Goal: Task Accomplishment & Management: Manage account settings

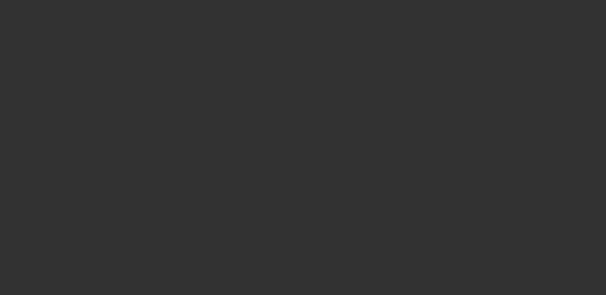
select select "4"
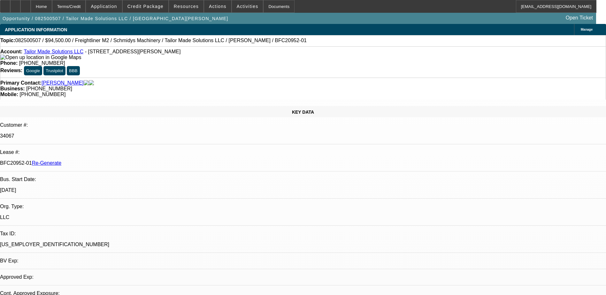
select select "0.1"
select select "0"
select select "1"
select select "2"
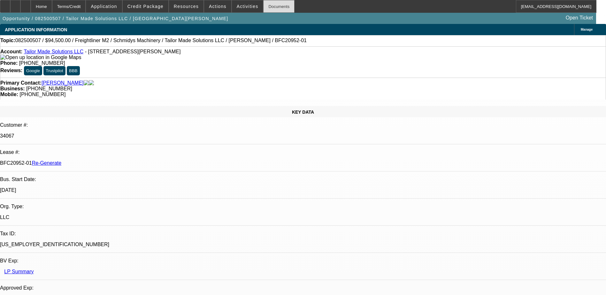
select select "6"
click at [266, 6] on div "Documents" at bounding box center [278, 6] width 31 height 13
click at [31, 3] on div at bounding box center [25, 6] width 10 height 13
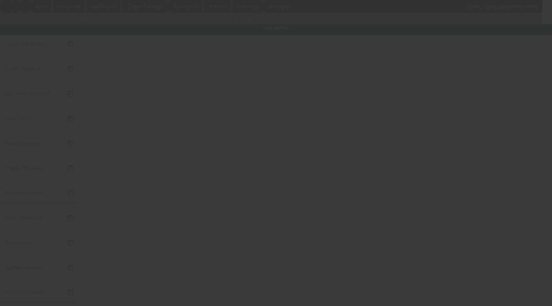
type input "[DATE]"
type input "8/21/2025"
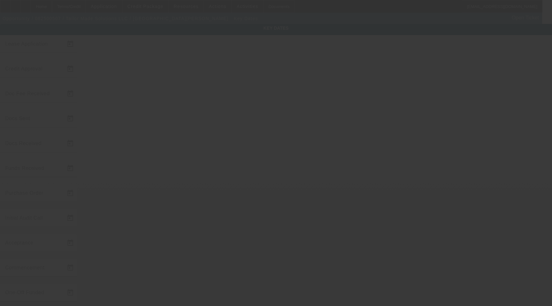
type input "8/21/2025"
type input "9/1/2025"
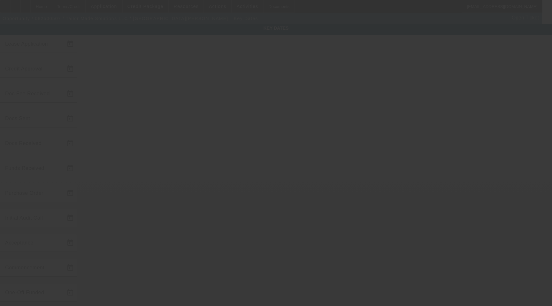
type input "10/1/2025"
type input "8/25/2025"
type input "8/22/2025"
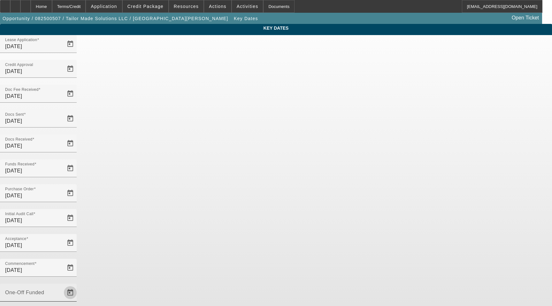
click at [78, 285] on span "Open calendar" at bounding box center [70, 292] width 15 height 15
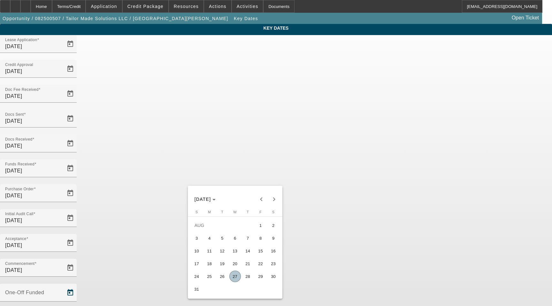
click at [222, 276] on span "26" at bounding box center [221, 276] width 11 height 11
type input "8/26/2025"
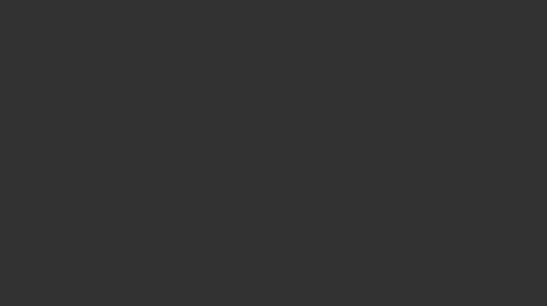
select select "4"
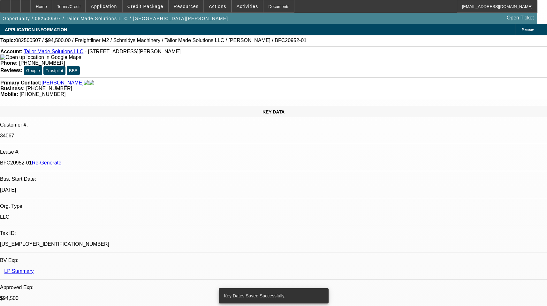
select select "0.1"
select select "0"
select select "1"
select select "2"
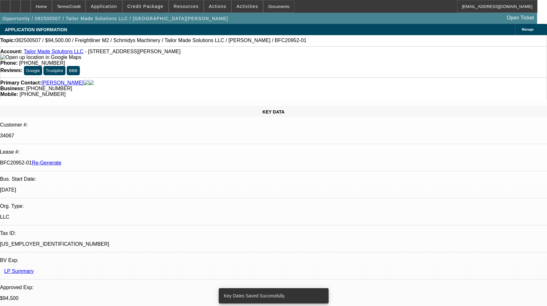
select select "6"
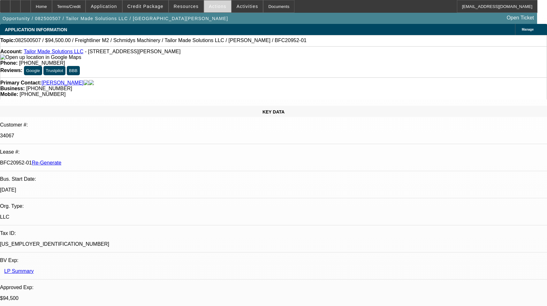
click at [212, 5] on span "Actions" at bounding box center [218, 6] width 18 height 5
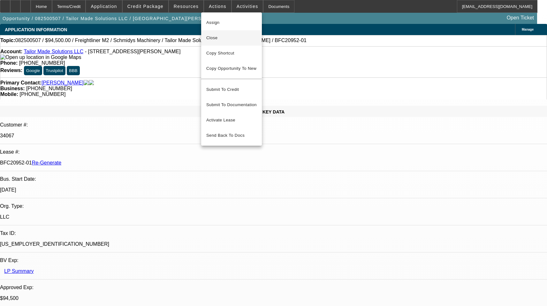
click at [216, 42] on button "Close" at bounding box center [231, 37] width 61 height 15
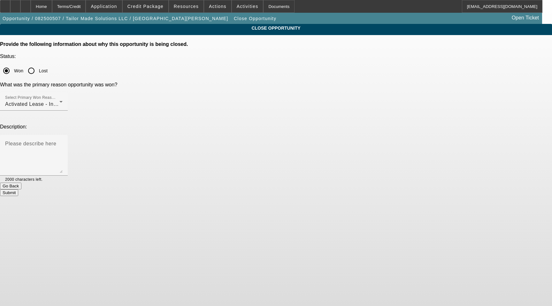
click at [18, 190] on button "Submit" at bounding box center [9, 193] width 18 height 7
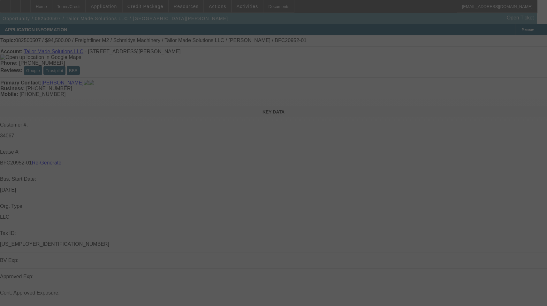
select select "4"
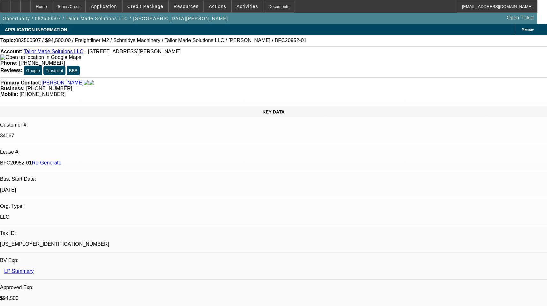
select select "0.1"
select select "0"
select select "1"
select select "2"
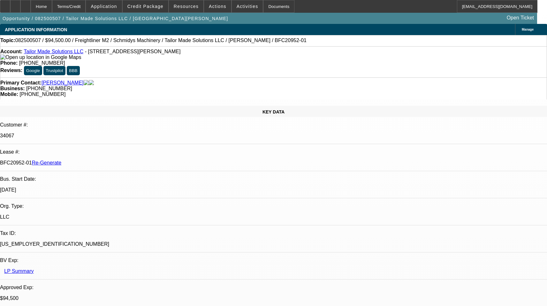
select select "6"
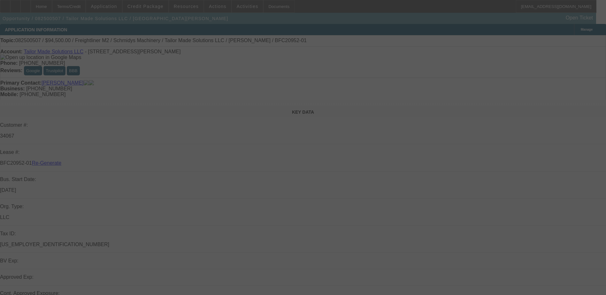
select select "4"
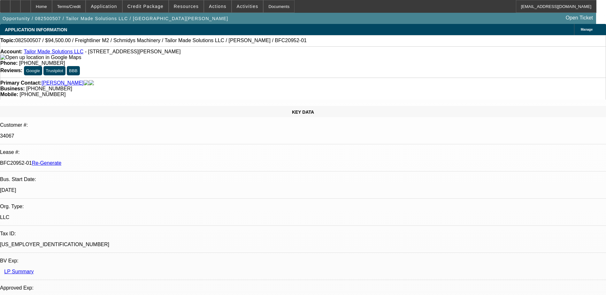
select select "0.1"
select select "0"
select select "1"
select select "2"
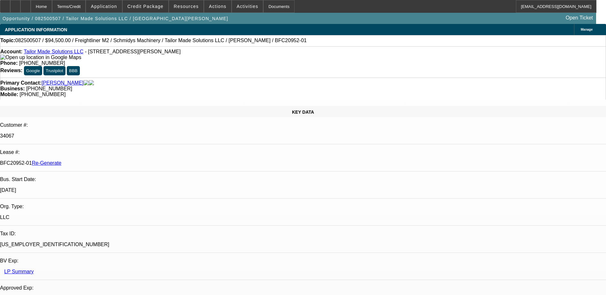
select select "6"
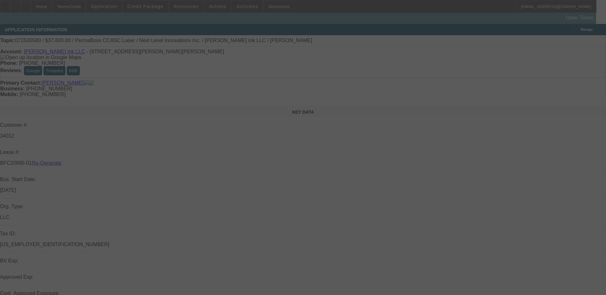
select select "3"
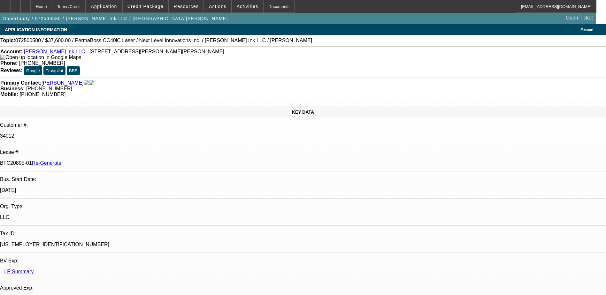
select select "0"
select select "1"
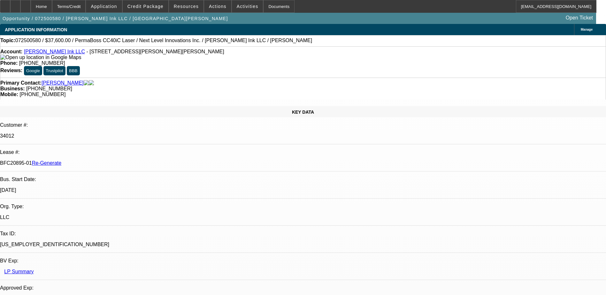
select select "6"
click at [266, 4] on div "Documents" at bounding box center [278, 6] width 31 height 13
click at [333, 10] on div "Home Terms/Credit Application Credit Package Resources Actions Activities Docum…" at bounding box center [298, 6] width 596 height 13
click at [212, 7] on span "Actions" at bounding box center [218, 6] width 18 height 5
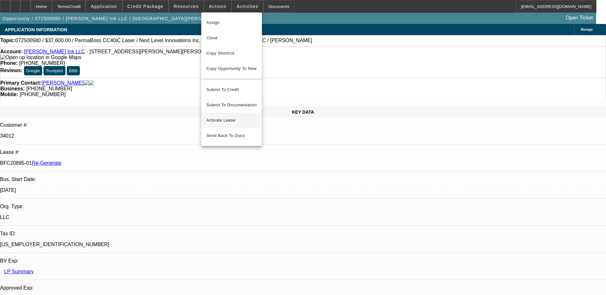
click at [221, 117] on span "Activate Lease" at bounding box center [231, 121] width 50 height 8
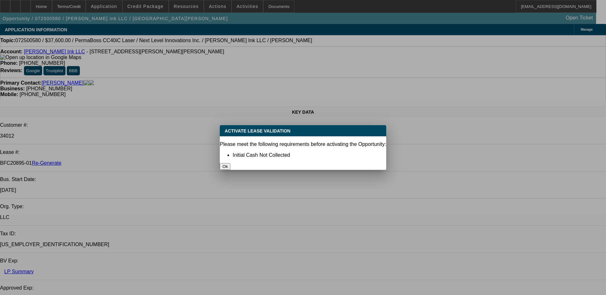
click at [230, 163] on button "Ok" at bounding box center [225, 166] width 11 height 7
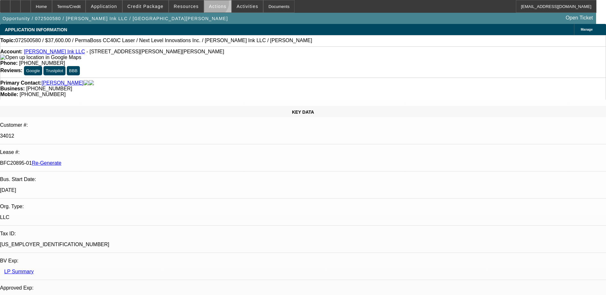
click at [211, 4] on span "Actions" at bounding box center [218, 6] width 18 height 5
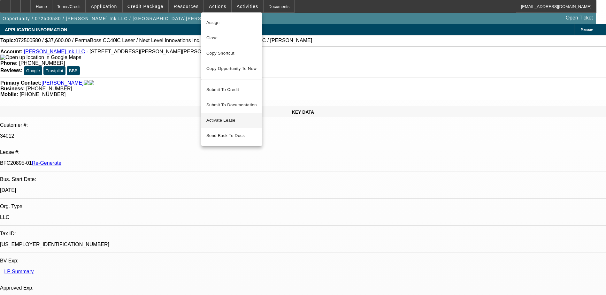
click at [221, 117] on span "Activate Lease" at bounding box center [231, 121] width 50 height 8
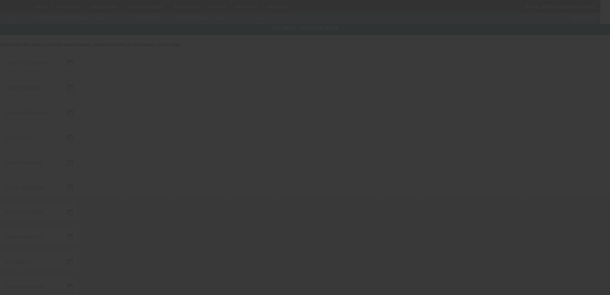
type input "7/24/2025"
type input "7/28/2025"
type input "7/29/2025"
type input "8/18/2025"
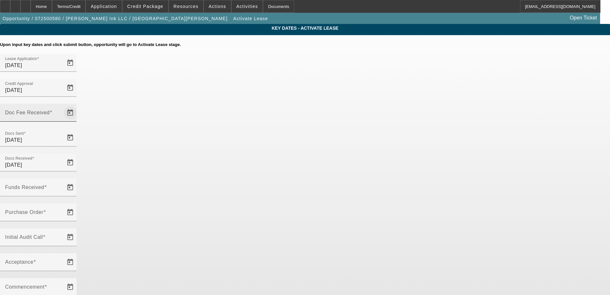
click at [78, 105] on span "Open calendar" at bounding box center [70, 112] width 15 height 15
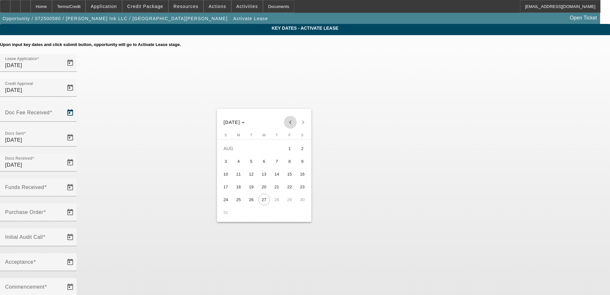
click at [289, 122] on span "Previous month" at bounding box center [290, 122] width 13 height 13
click at [248, 215] on span "29" at bounding box center [251, 212] width 11 height 11
type input "7/29/2025"
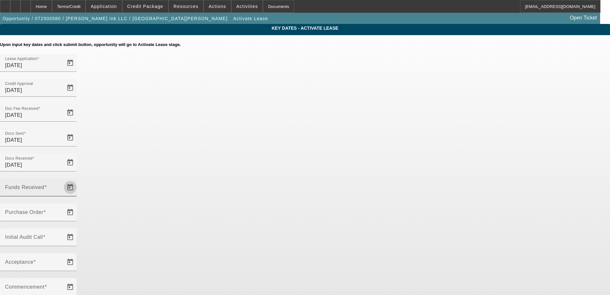
click at [78, 180] on span "Open calendar" at bounding box center [70, 187] width 15 height 15
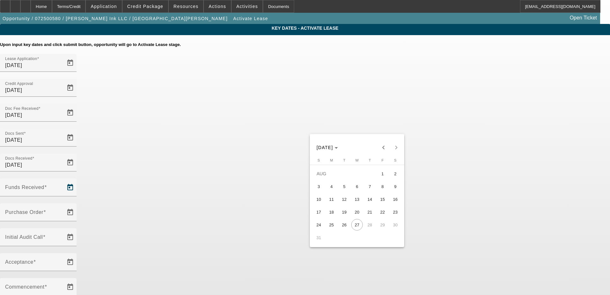
click at [333, 216] on span "18" at bounding box center [331, 211] width 11 height 11
type input "8/18/2025"
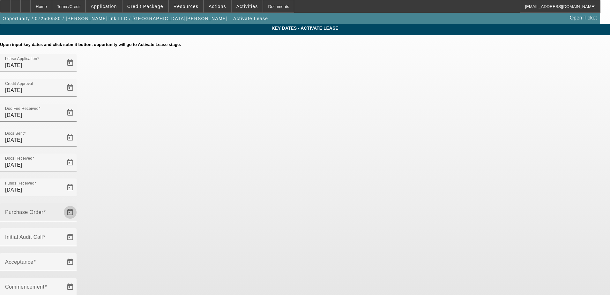
click at [78, 205] on span "Open calendar" at bounding box center [70, 212] width 15 height 15
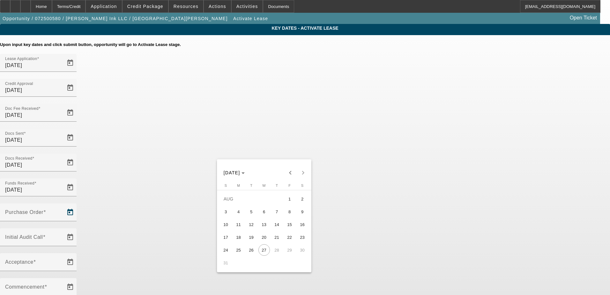
click at [238, 238] on span "18" at bounding box center [238, 236] width 11 height 11
type input "8/18/2025"
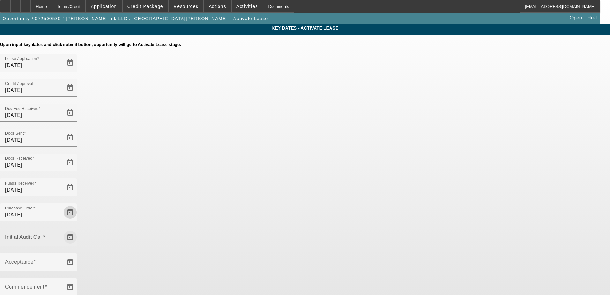
click at [78, 230] on span "Open calendar" at bounding box center [70, 237] width 15 height 15
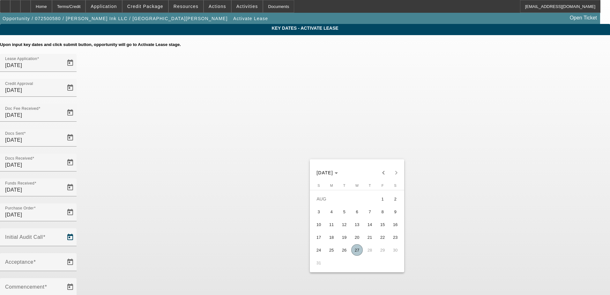
drag, startPoint x: 357, startPoint y: 248, endPoint x: 346, endPoint y: 236, distance: 16.7
click at [357, 249] on span "27" at bounding box center [356, 249] width 11 height 11
type input "[DATE]"
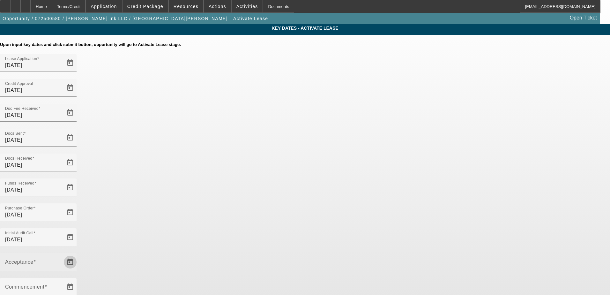
click at [78, 254] on span "Open calendar" at bounding box center [70, 261] width 15 height 15
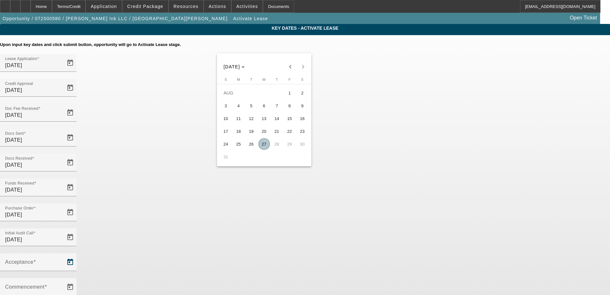
click at [263, 145] on span "27" at bounding box center [264, 143] width 11 height 11
type input "[DATE]"
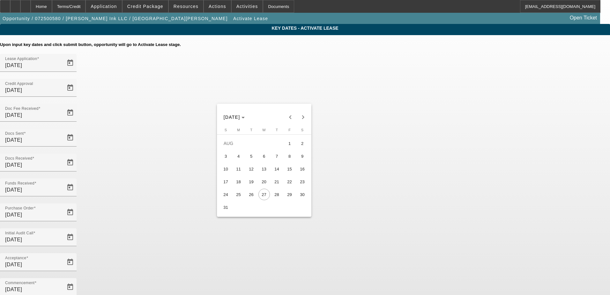
click at [272, 195] on span "28" at bounding box center [276, 194] width 11 height 11
type input "8/28/2025"
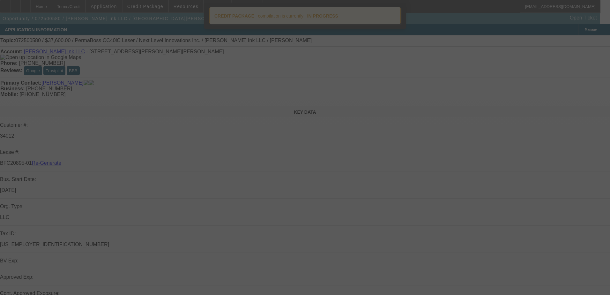
select select "4"
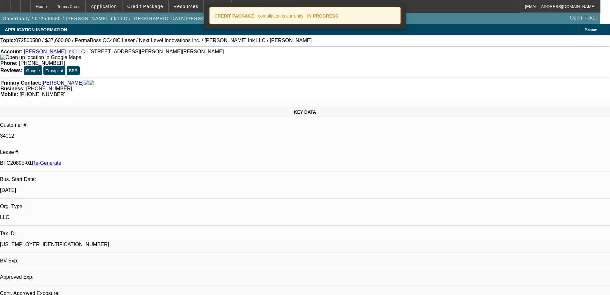
select select "0"
select select "6"
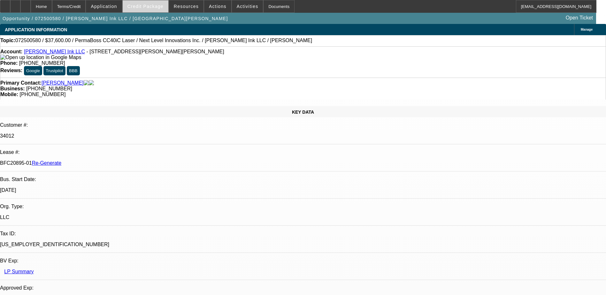
click at [157, 4] on span "Credit Package" at bounding box center [145, 6] width 36 height 5
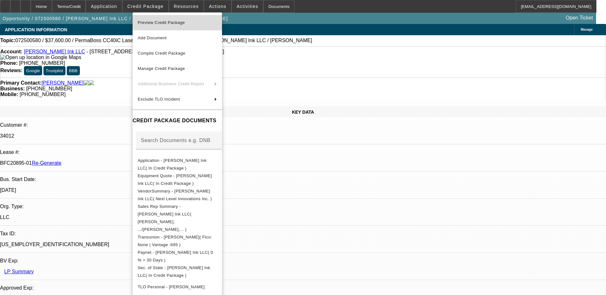
click at [158, 19] on span "Preview Credit Package" at bounding box center [177, 23] width 79 height 8
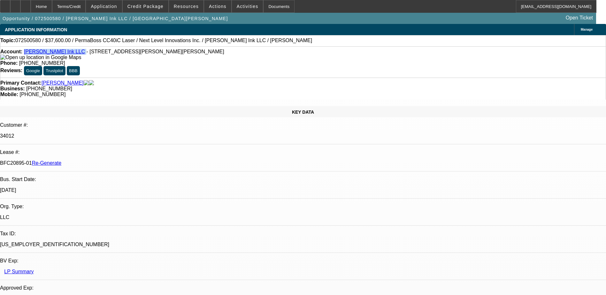
drag, startPoint x: 63, startPoint y: 54, endPoint x: 29, endPoint y: 55, distance: 33.9
click at [29, 55] on div "Account: Anderson Ink LLC - 8904 N Murray Rd, Newman Lake, WA 99025" at bounding box center [302, 54] width 605 height 11
copy div "Anderson Ink LLC"
drag, startPoint x: 73, startPoint y: 110, endPoint x: 100, endPoint y: 111, distance: 26.8
click at [100, 160] on div "BFC20895-01 Re-Generate" at bounding box center [303, 163] width 606 height 6
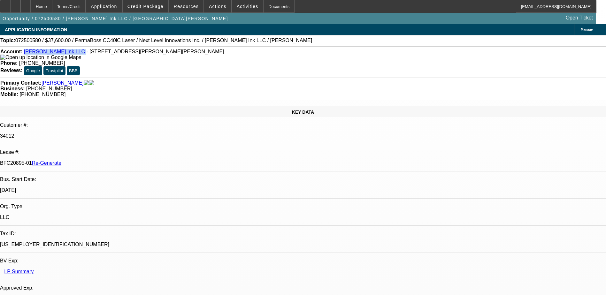
copy p "BFC20895-01"
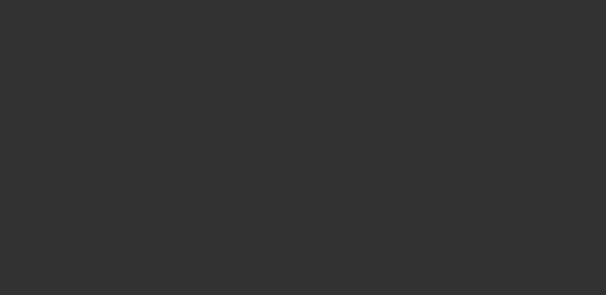
select select "3"
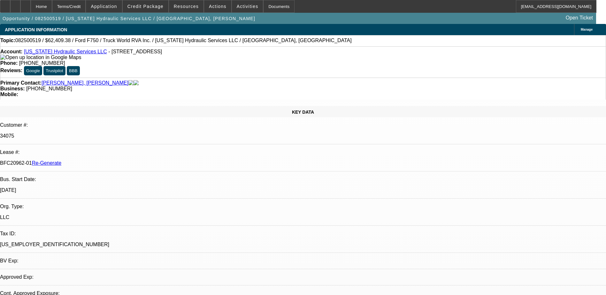
select select "0.1"
select select "0"
select select "2"
select select "0"
select select "6"
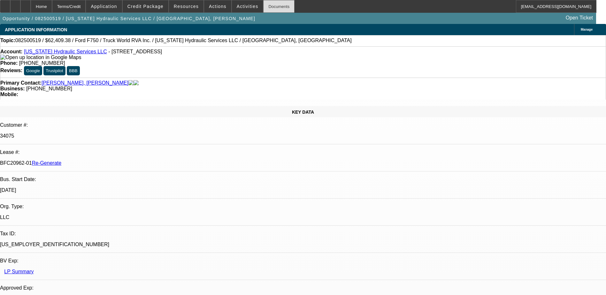
click at [267, 5] on div "Documents" at bounding box center [278, 6] width 31 height 13
click at [279, 59] on div "Account: Virginia Hydraulic Services LLC - 5439 Muster Field Rd, Culpeper, VA 2…" at bounding box center [303, 61] width 606 height 31
click at [215, 4] on span "Actions" at bounding box center [218, 6] width 18 height 5
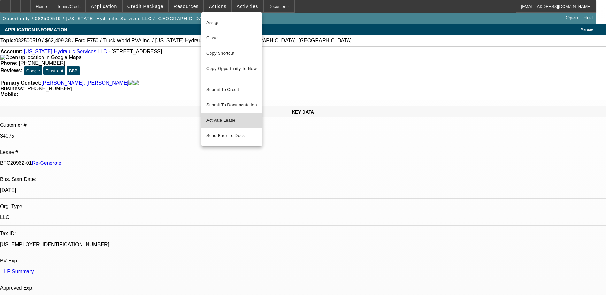
click at [225, 117] on span "Activate Lease" at bounding box center [231, 121] width 50 height 8
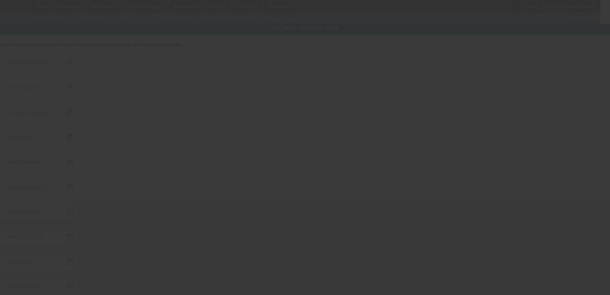
type input "8/19/2025"
type input "8/22/2025"
type input "8/25/2025"
type input "8/26/2025"
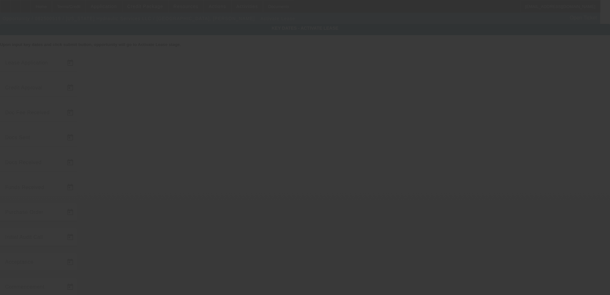
type input "8/26/2025"
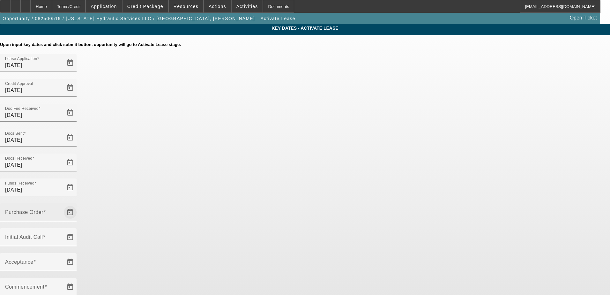
click at [78, 205] on span "Open calendar" at bounding box center [70, 212] width 15 height 15
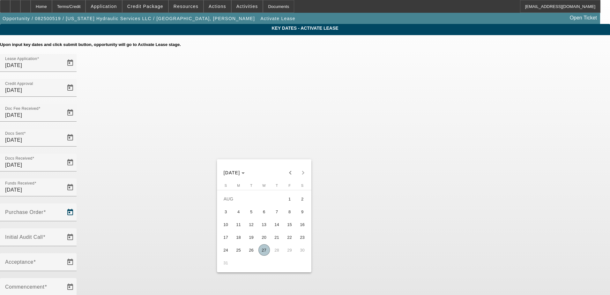
click at [266, 253] on span "27" at bounding box center [264, 249] width 11 height 11
type input "8/27/2025"
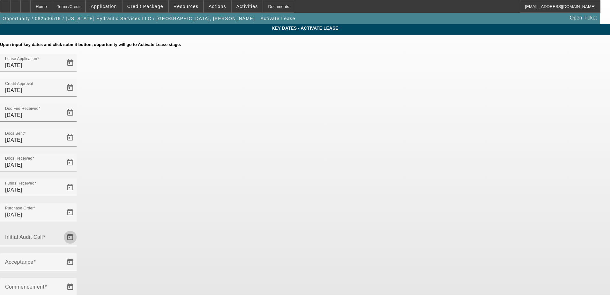
click at [78, 230] on span "Open calendar" at bounding box center [70, 237] width 15 height 15
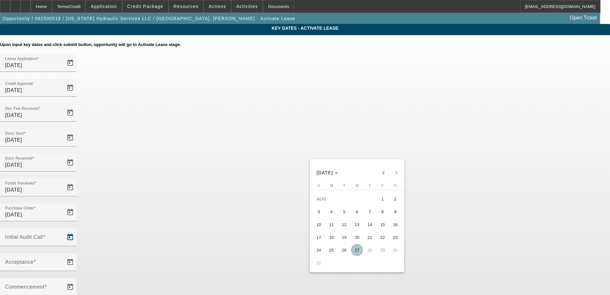
click at [355, 252] on span "27" at bounding box center [356, 249] width 11 height 11
type input "[DATE]"
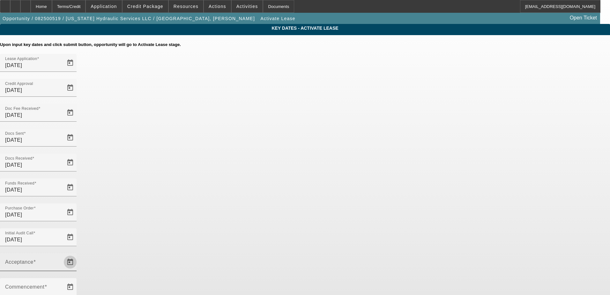
click at [78, 254] on span "Open calendar" at bounding box center [70, 261] width 15 height 15
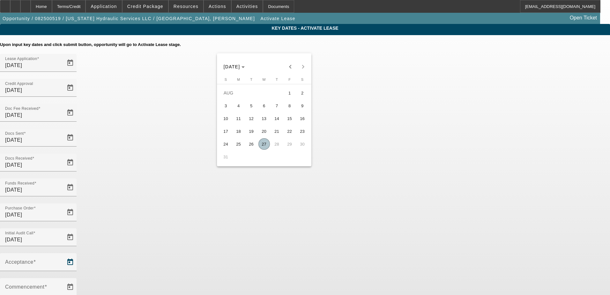
click at [263, 146] on span "27" at bounding box center [264, 143] width 11 height 11
type input "8/27/2025"
type input "9/1/2025"
type input "10/1/2025"
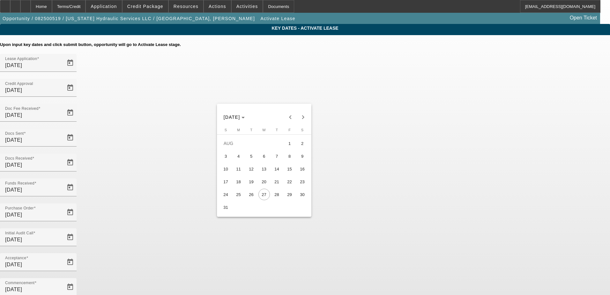
click at [277, 197] on span "28" at bounding box center [276, 194] width 11 height 11
type input "8/28/2025"
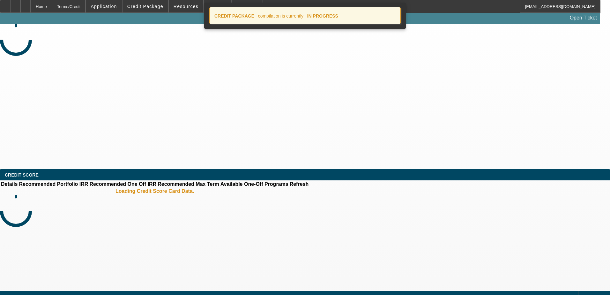
select select "4"
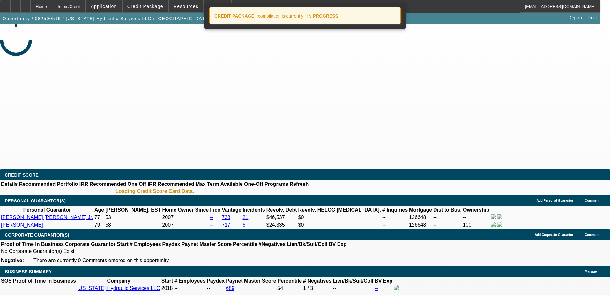
select select "0.1"
select select "0"
select select "2"
select select "0"
select select "6"
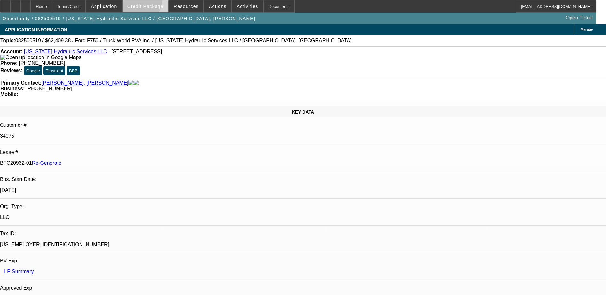
click at [146, 1] on span at bounding box center [146, 6] width 46 height 15
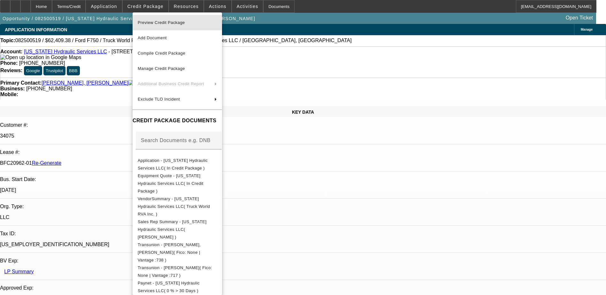
click at [156, 19] on span "Preview Credit Package" at bounding box center [177, 23] width 79 height 8
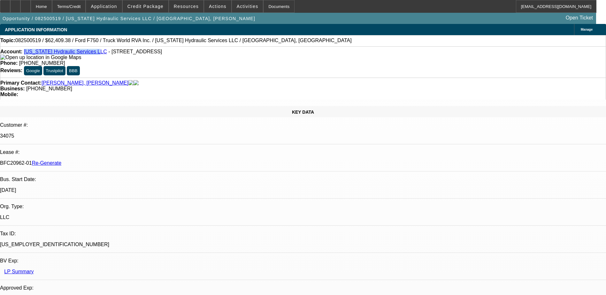
drag, startPoint x: 87, startPoint y: 52, endPoint x: 30, endPoint y: 51, distance: 56.8
click at [30, 51] on div "Account: Virginia Hydraulic Services LLC - 5439 Muster Field Rd, Culpeper, VA 2…" at bounding box center [302, 54] width 605 height 11
copy link "Virginia Hydraulic Services LLC"
drag, startPoint x: 75, startPoint y: 110, endPoint x: 101, endPoint y: 108, distance: 25.6
click at [101, 160] on p "BFC20962-01 Re-Generate" at bounding box center [303, 163] width 606 height 6
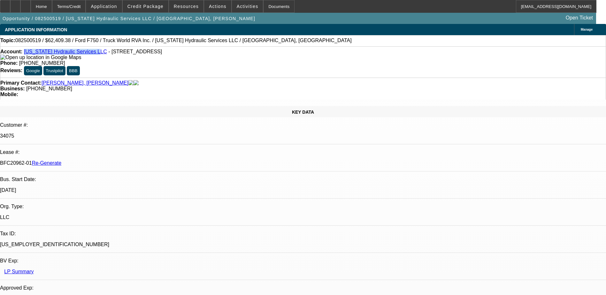
copy p "BFC20962-01"
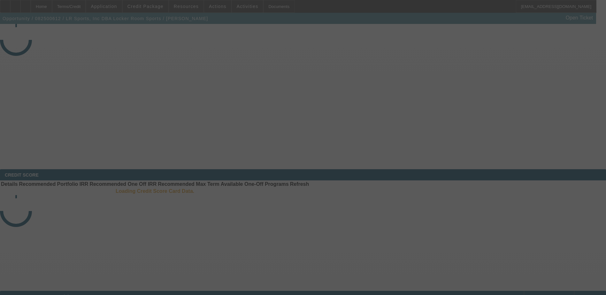
select select "3"
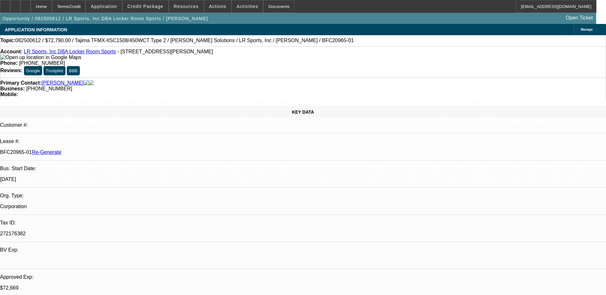
select select "0"
select select "2"
select select "0"
select select "1"
select select "2"
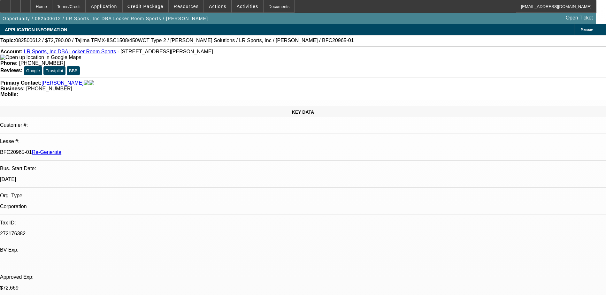
select select "6"
click at [268, 8] on div "Documents" at bounding box center [278, 6] width 31 height 13
click at [13, 59] on img at bounding box center [40, 58] width 81 height 6
click at [86, 5] on div "Terms/Credit" at bounding box center [69, 6] width 34 height 13
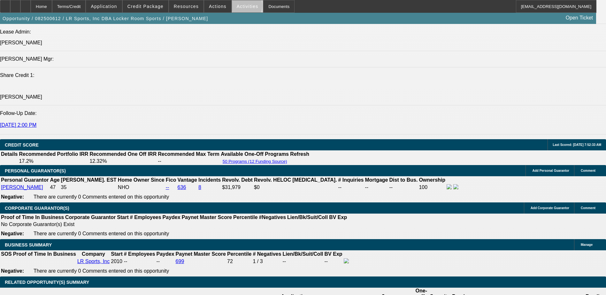
click at [240, 7] on span "Activities" at bounding box center [248, 6] width 22 height 5
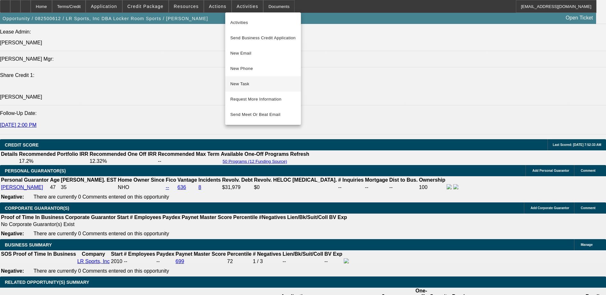
click at [248, 84] on span "New Task" at bounding box center [262, 84] width 65 height 8
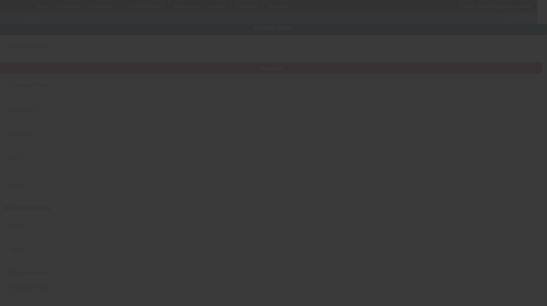
type input "LR Sports, Inc"
type input "[STREET_ADDRESS][PERSON_NAME]"
type input "48101"
type input "[PERSON_NAME][GEOGRAPHIC_DATA]"
type input "[PHONE_NUMBER]"
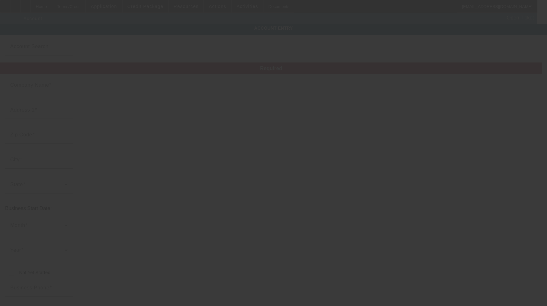
type input "Locker Room Sports"
type input "locker_room@comcast.net"
type input "[PHONE_NUMBER]"
type input "272176382"
type input "https://AFTERNIC.COM"
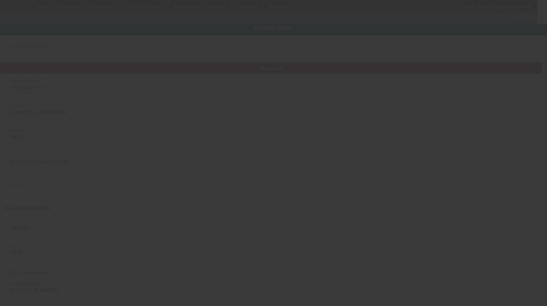
type input "8/22/2025"
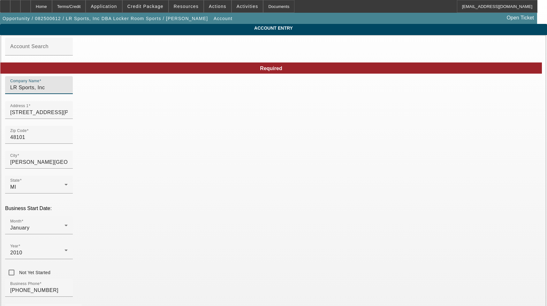
drag, startPoint x: 146, startPoint y: 94, endPoint x: 25, endPoint y: 94, distance: 121.3
paste input "R Sports, Inc."
type input "L R Sports, Inc."
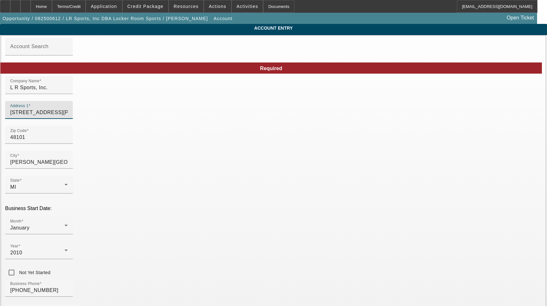
drag, startPoint x: 143, startPoint y: 120, endPoint x: 3, endPoint y: 125, distance: 140.5
type input "Wayne"
drag, startPoint x: 345, startPoint y: 145, endPoint x: 248, endPoint y: 136, distance: 96.8
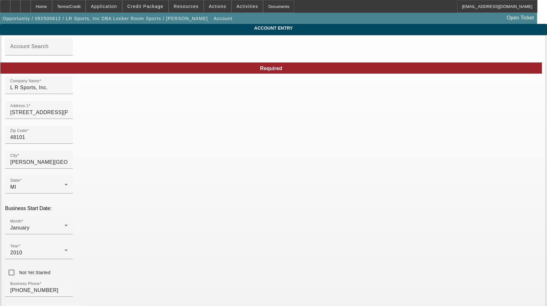
drag, startPoint x: 139, startPoint y: 227, endPoint x: 31, endPoint y: 224, distance: 107.6
drag, startPoint x: 382, startPoint y: 277, endPoint x: 388, endPoint y: 275, distance: 6.9
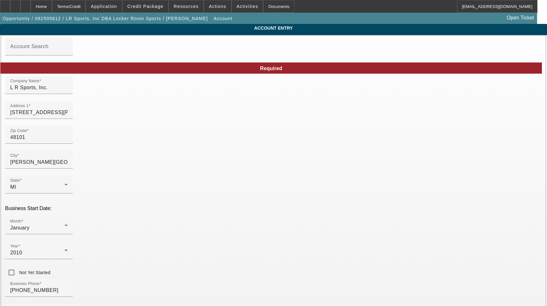
type input "[US_EMPLOYER_IDENTIFICATION_NUMBER]"
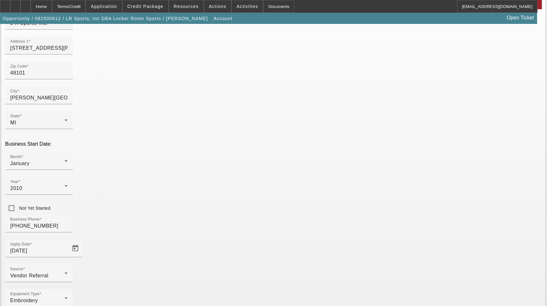
scroll to position [70, 0]
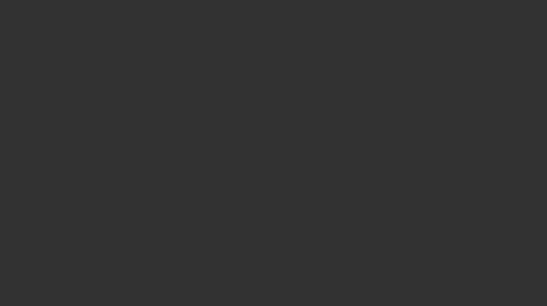
select select "3"
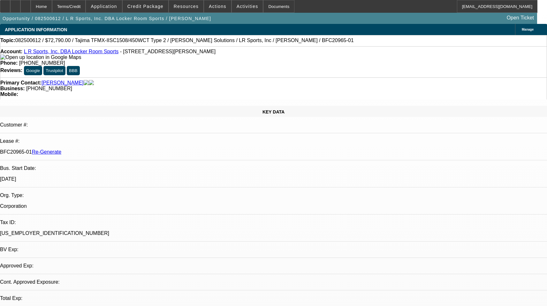
select select "0"
select select "2"
select select "0"
select select "1"
select select "2"
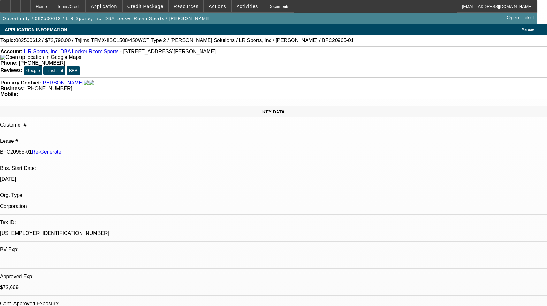
select select "6"
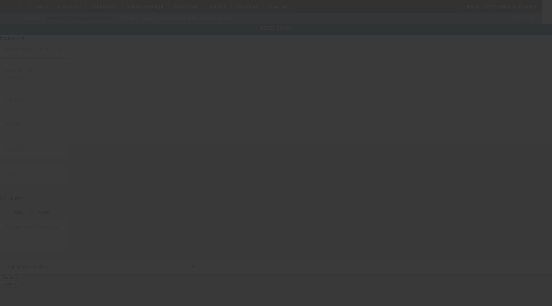
type input "Tajima"
type input "TFMX-IISC1508/450WCT Type 2"
radio input "true"
type textarea "8 head machine"
type input "[STREET_ADDRESS][PERSON_NAME]"
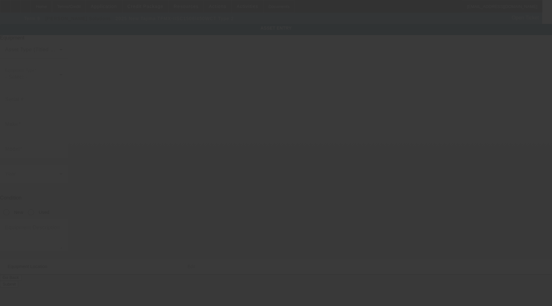
type input "[PERSON_NAME][GEOGRAPHIC_DATA]"
type input "48101"
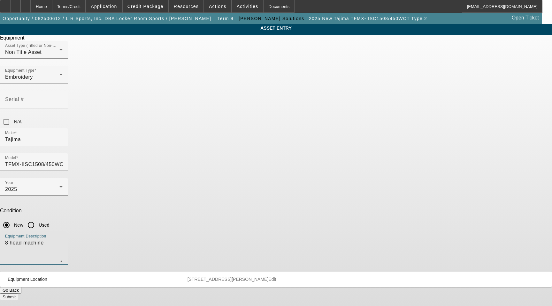
click at [63, 239] on textarea "8 head machine" at bounding box center [33, 250] width 57 height 23
type textarea "15 Needle 8 Head Embroidery Machine with Cap Frame Driver with Support Shaft, (…"
click at [276, 277] on span "Edit" at bounding box center [272, 279] width 8 height 5
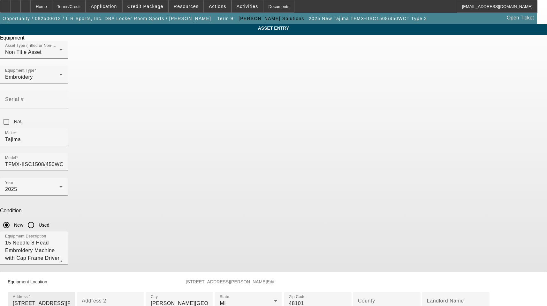
click at [70, 300] on input "[STREET_ADDRESS][PERSON_NAME]" at bounding box center [41, 304] width 57 height 8
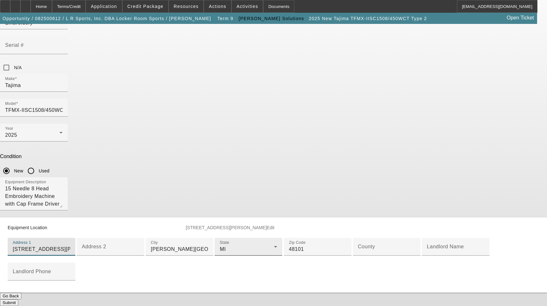
scroll to position [96, 0]
type input "[STREET_ADDRESS][PERSON_NAME]"
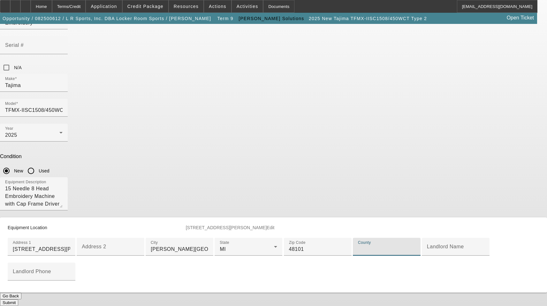
click at [358, 253] on input "County" at bounding box center [386, 250] width 57 height 8
type input "[PERSON_NAME]"
click at [18, 300] on button "Submit" at bounding box center [9, 303] width 18 height 7
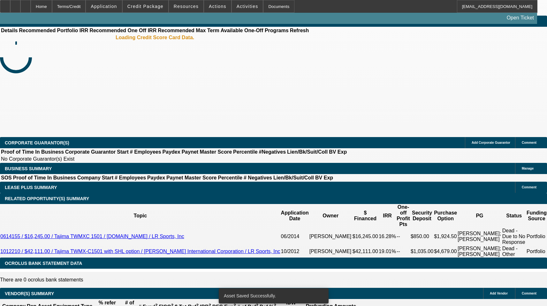
select select "3"
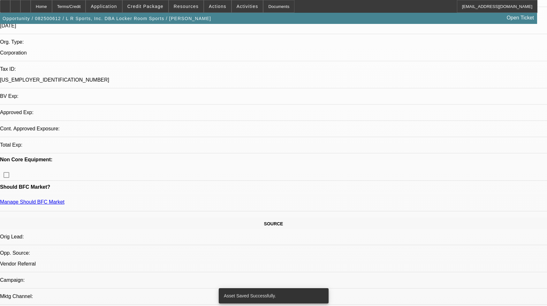
select select "0"
select select "2"
select select "0"
select select "6"
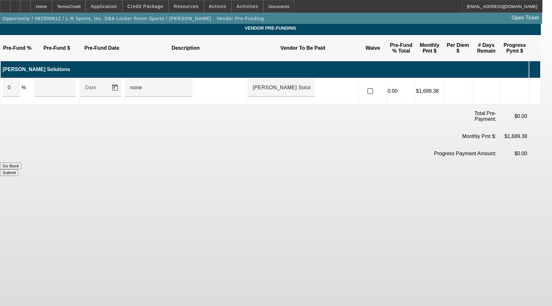
click at [536, 85] on icon at bounding box center [532, 91] width 6 height 12
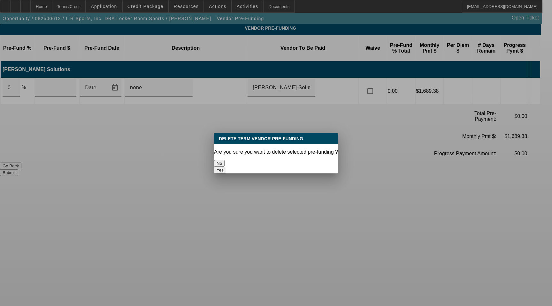
click at [226, 167] on button "Yes" at bounding box center [220, 170] width 12 height 7
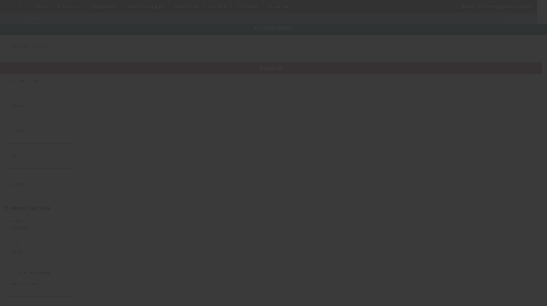
type input "L R Sports, Inc."
type input "[STREET_ADDRESS][PERSON_NAME]"
type input "48101"
type input "[PERSON_NAME][GEOGRAPHIC_DATA]"
type input "[PHONE_NUMBER]"
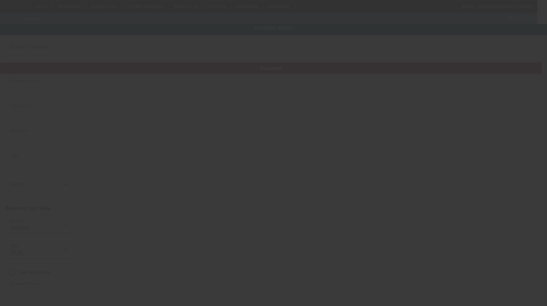
type input "Locker Room Sports"
type input "locker_room@comcast.net"
type input "[PERSON_NAME]"
type input "[PHONE_NUMBER]"
type input "[US_EMPLOYER_IDENTIFICATION_NUMBER]"
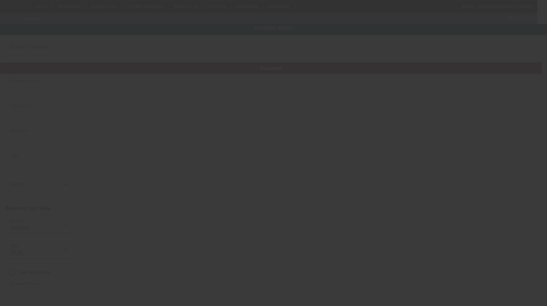
type input "[URL][DOMAIN_NAME]"
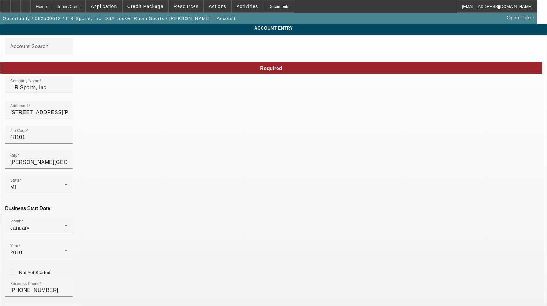
type input "[DATE]"
drag, startPoint x: 341, startPoint y: 141, endPoint x: 221, endPoint y: 139, distance: 119.7
paste input "orderdesk@lrsports"
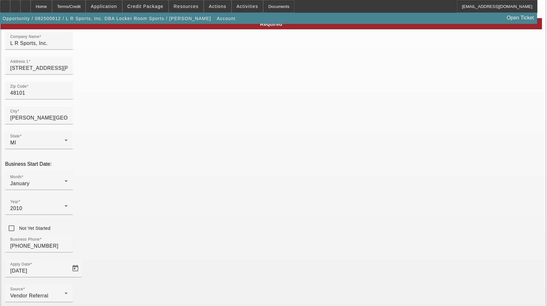
scroll to position [70, 0]
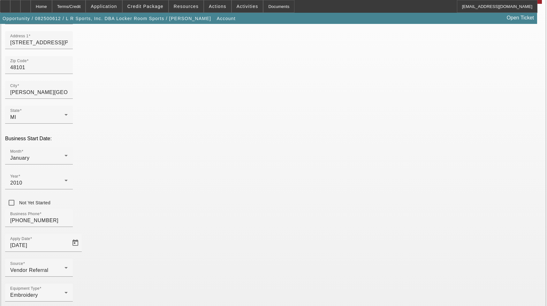
type input "orderdesk@lrsports.net"
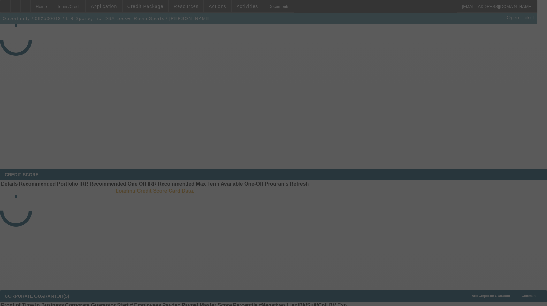
select select "3"
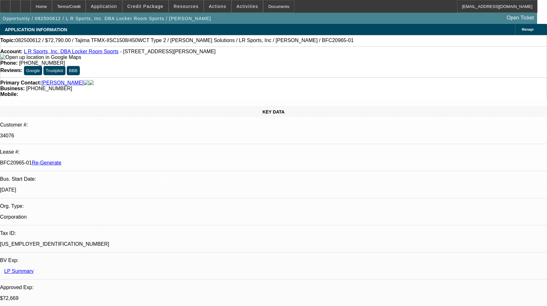
select select "0"
select select "2"
select select "0"
select select "1"
select select "2"
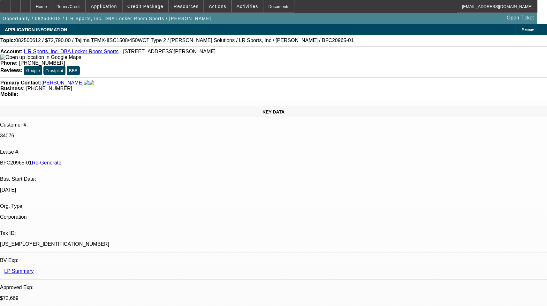
select select "6"
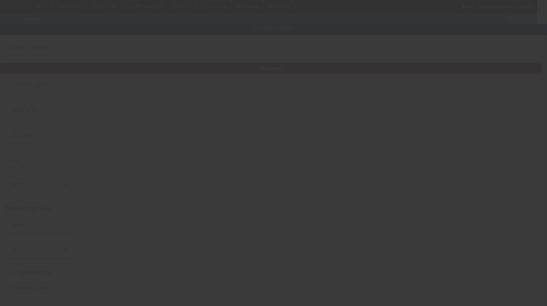
type input "L R Sports, Inc."
type input "[STREET_ADDRESS][PERSON_NAME]"
type input "48101"
type input "[PERSON_NAME][GEOGRAPHIC_DATA]"
type input "[PHONE_NUMBER]"
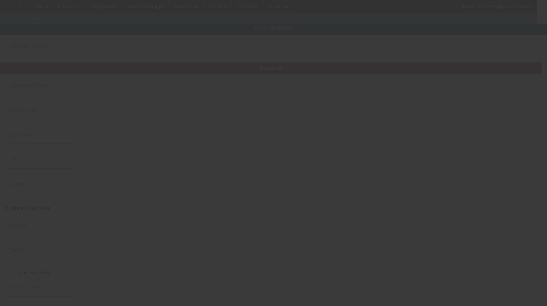
type input "Locker Room Sports"
type input "[EMAIL_ADDRESS][DOMAIN_NAME]"
type input "[PERSON_NAME]"
type input "[PHONE_NUMBER]"
type input "[US_EMPLOYER_IDENTIFICATION_NUMBER]"
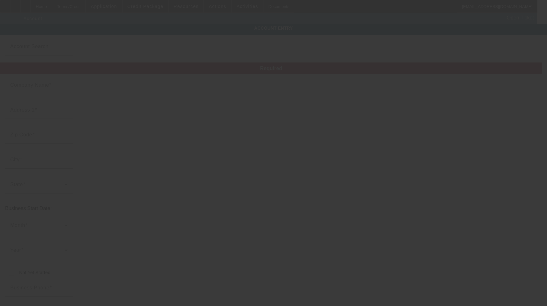
type input "[URL][DOMAIN_NAME]"
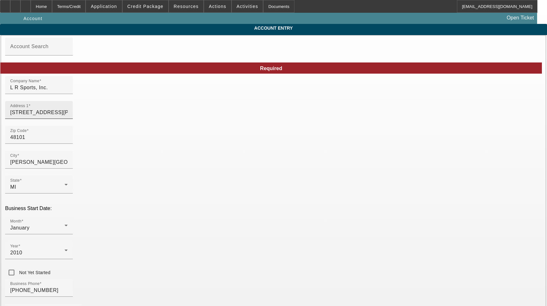
type input "[DATE]"
drag, startPoint x: 322, startPoint y: 90, endPoint x: 189, endPoint y: 100, distance: 134.1
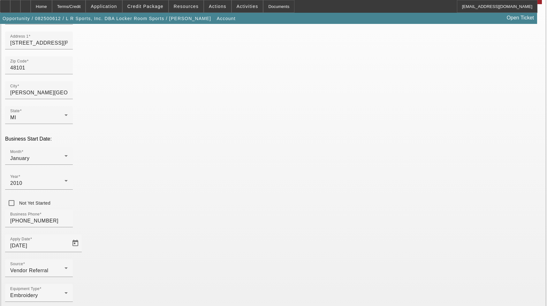
scroll to position [70, 0]
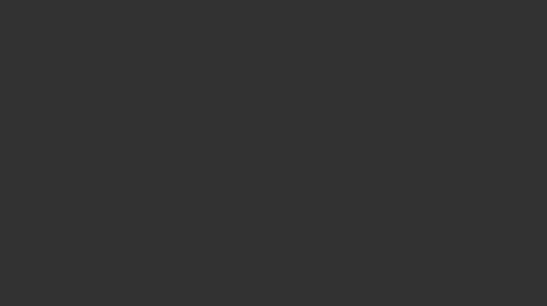
select select "3"
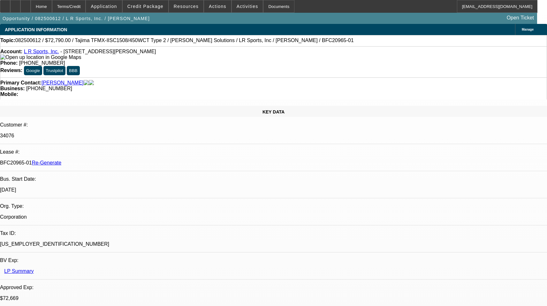
select select "0"
select select "2"
select select "0"
select select "1"
select select "2"
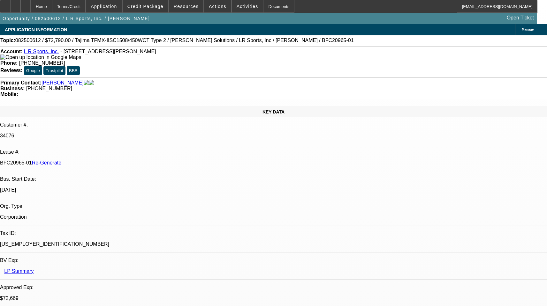
select select "6"
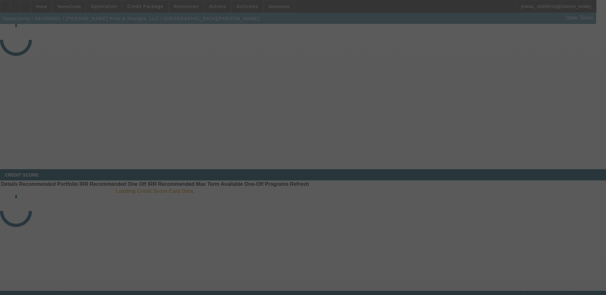
select select "3"
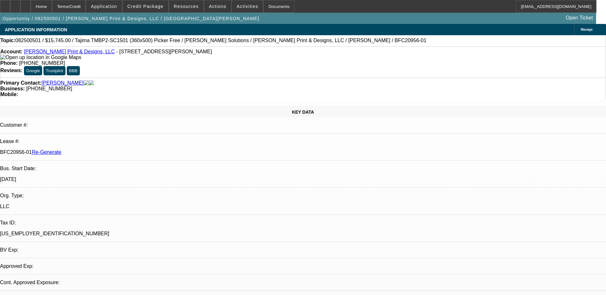
select select "0"
select select "2"
select select "0"
select select "1"
select select "2"
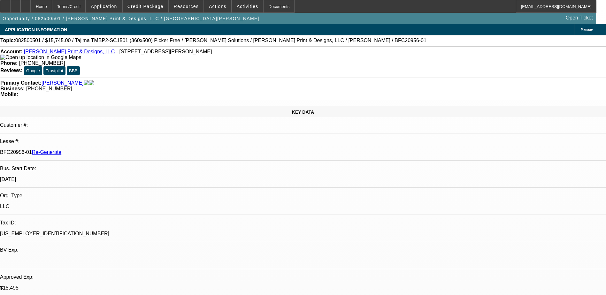
select select "6"
click at [265, 6] on div "Documents" at bounding box center [278, 6] width 31 height 13
click at [299, 8] on div "Home Terms/Credit Application Credit Package Resources Actions Activities Docum…" at bounding box center [298, 6] width 596 height 13
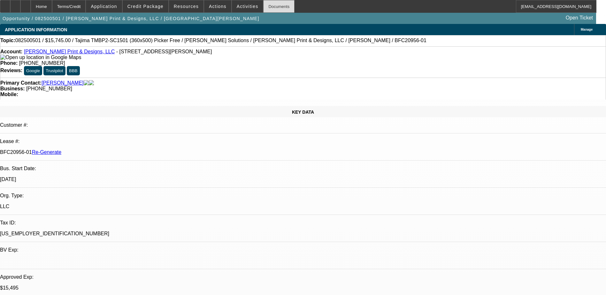
click at [263, 5] on div "Documents" at bounding box center [278, 6] width 31 height 13
click at [12, 58] on img at bounding box center [40, 58] width 81 height 6
click at [238, 2] on span at bounding box center [247, 6] width 31 height 15
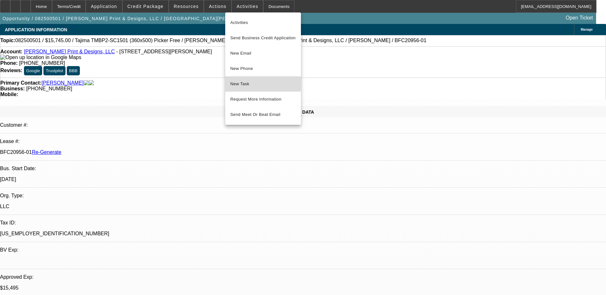
click at [246, 81] on span "New Task" at bounding box center [262, 84] width 65 height 8
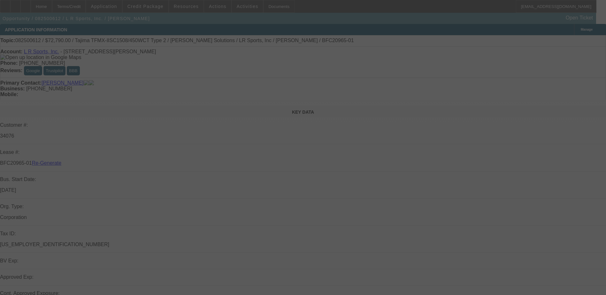
select select "3"
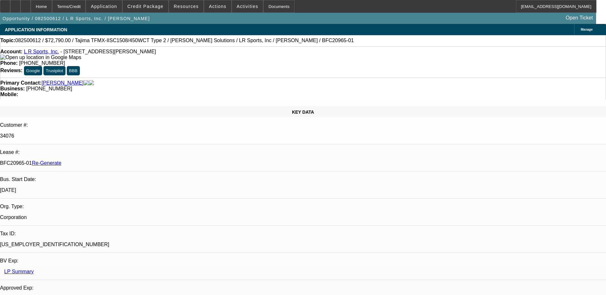
select select "0"
select select "2"
select select "0"
select select "1"
select select "2"
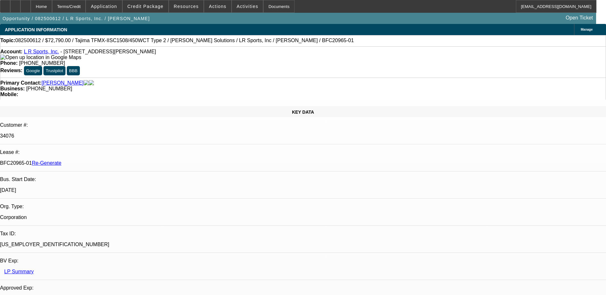
select select "6"
click at [264, 7] on div "Documents" at bounding box center [278, 6] width 31 height 13
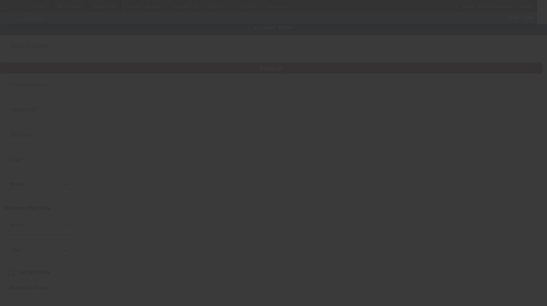
type input "[PERSON_NAME] Print & Designs, LLC"
type input "[STREET_ADDRESS][PERSON_NAME]"
type input "76179"
type input "Saginaw"
type input "[PHONE_NUMBER]"
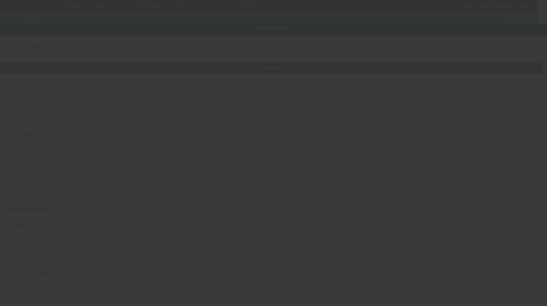
type input "[EMAIL_ADDRESS][DOMAIN_NAME]"
type input "[US_EMPLOYER_IDENTIFICATION_NUMBER]"
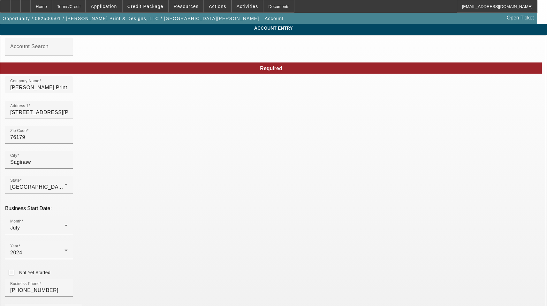
type input "[DATE]"
drag, startPoint x: 162, startPoint y: 92, endPoint x: 24, endPoint y: 91, distance: 137.9
drag, startPoint x: 135, startPoint y: 117, endPoint x: 0, endPoint y: 113, distance: 134.8
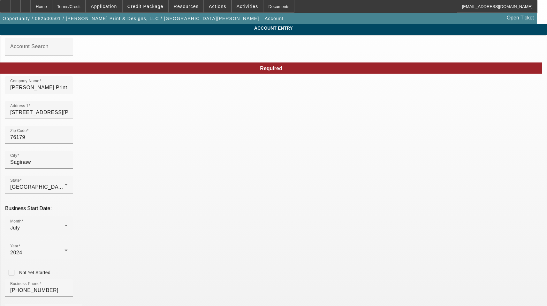
type input "Tarrant"
drag, startPoint x: 350, startPoint y: 142, endPoint x: 206, endPoint y: 142, distance: 143.6
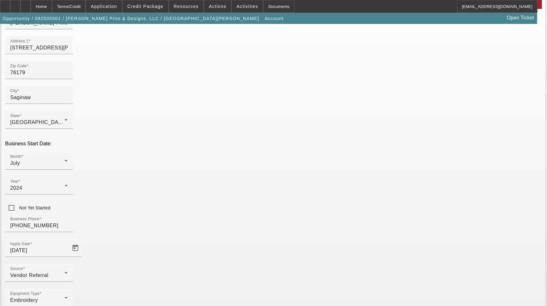
scroll to position [70, 0]
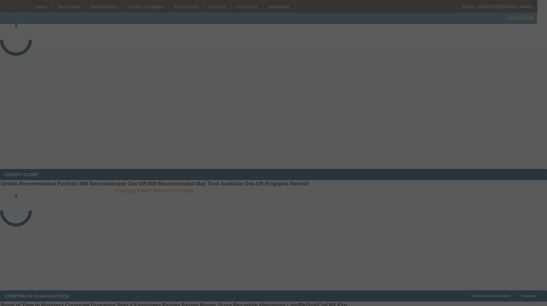
select select "3"
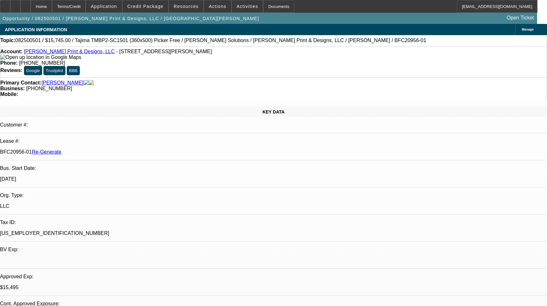
select select "0"
select select "2"
select select "0"
select select "6"
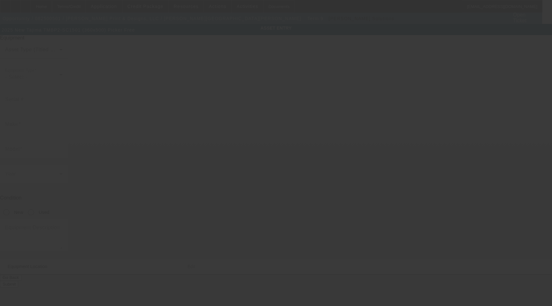
type input "Tajima"
type input "TMBP2-SC1501 (360x500) Picker Free"
radio input "true"
type textarea "single head machine"
type input "501 Bailey Street"
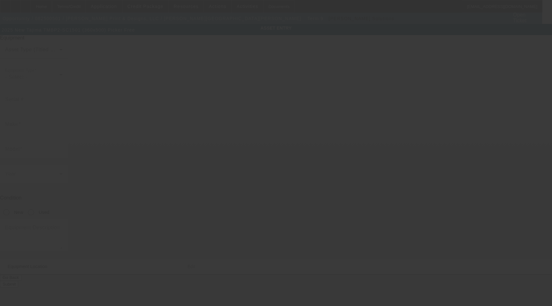
type input "Saginaw"
type input "76179"
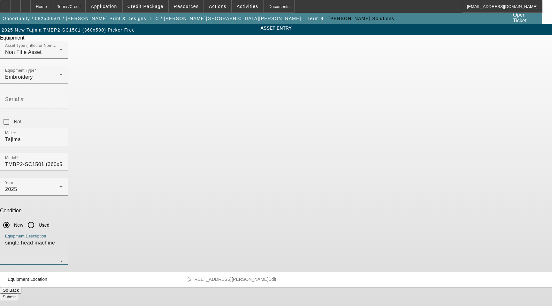
drag, startPoint x: 273, startPoint y: 172, endPoint x: 140, endPoint y: 168, distance: 132.9
click at [145, 170] on div "ASSET ENTRY Delete asset Equipment Asset Type (Titled or Non-Titled) Non Title …" at bounding box center [276, 162] width 552 height 277
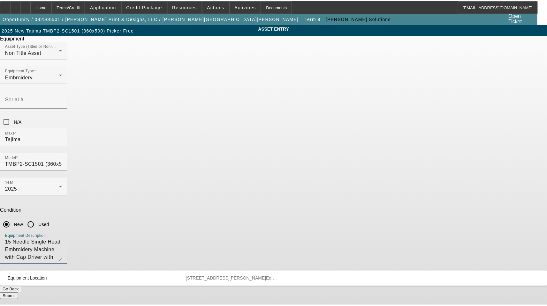
scroll to position [6, 0]
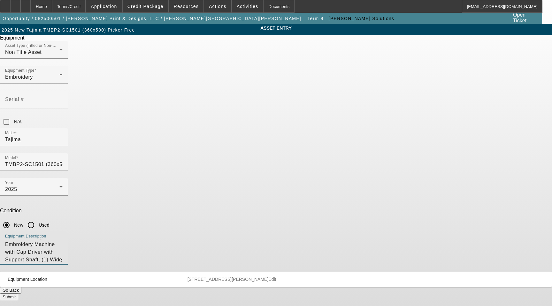
type textarea "15 Needle Single Head Embroidery Machine with Cap Driver with Support Shaft, (1…"
click at [268, 277] on span "501 Bailey Street Saginaw TX 76179" at bounding box center [227, 279] width 81 height 5
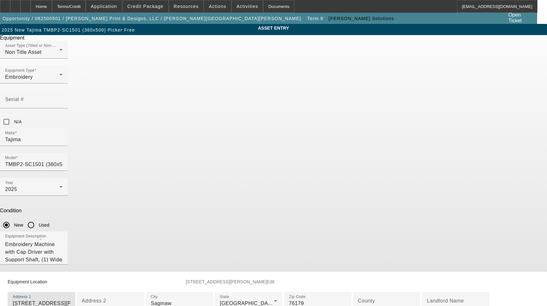
click at [70, 300] on input "501 Bailey Street" at bounding box center [41, 304] width 57 height 8
type input "[STREET_ADDRESS][PERSON_NAME]"
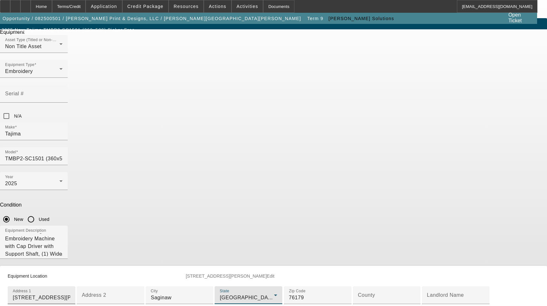
scroll to position [154, 0]
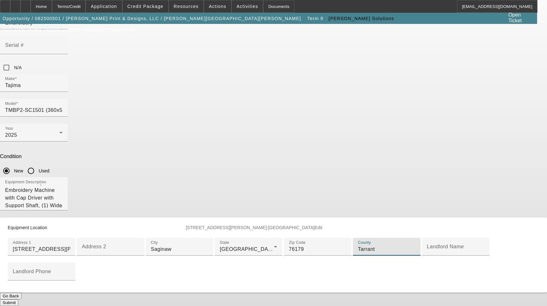
type input "Tarrant"
click at [18, 300] on button "Submit" at bounding box center [9, 303] width 18 height 7
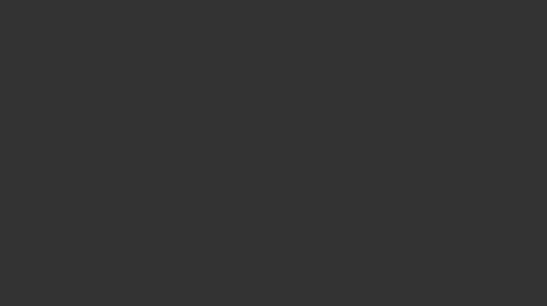
select select "3"
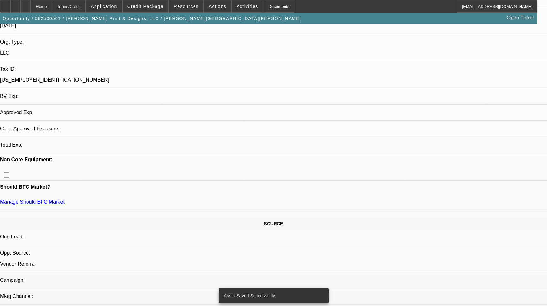
select select "0"
select select "2"
select select "0"
select select "6"
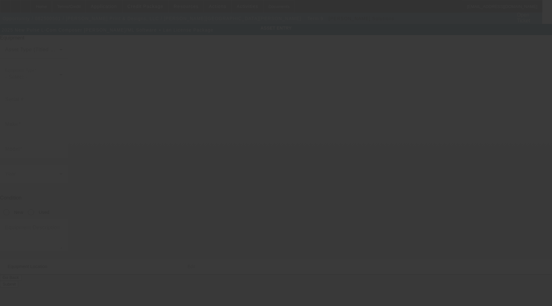
type input "Pulse"
type input "L-Com Composer [PERSON_NAME]/ML Software + Lan License Package"
radio input "true"
type textarea "lettering & editing software"
type input "[STREET_ADDRESS][PERSON_NAME]"
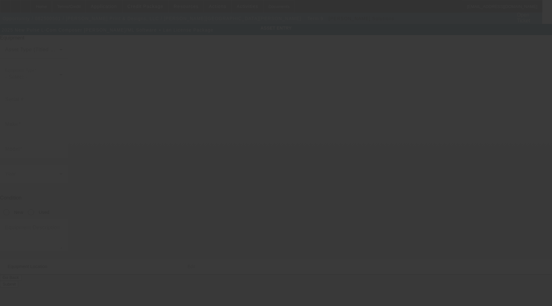
type input "Saginaw"
type input "76179"
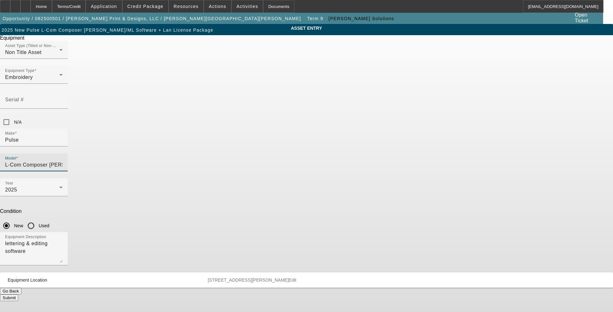
click at [63, 161] on input "L-Com Composer [PERSON_NAME]/ML Software + Lan License Package" at bounding box center [33, 165] width 57 height 8
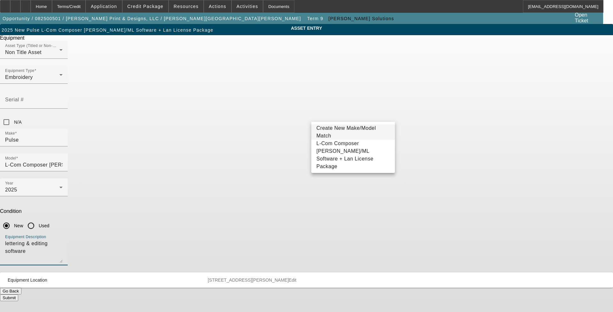
drag, startPoint x: 277, startPoint y: 167, endPoint x: 183, endPoint y: 160, distance: 95.1
click at [183, 160] on div "ASSET ENTRY Delete asset Equipment Asset Type (Titled or Non-Titled) Non Title …" at bounding box center [306, 162] width 613 height 277
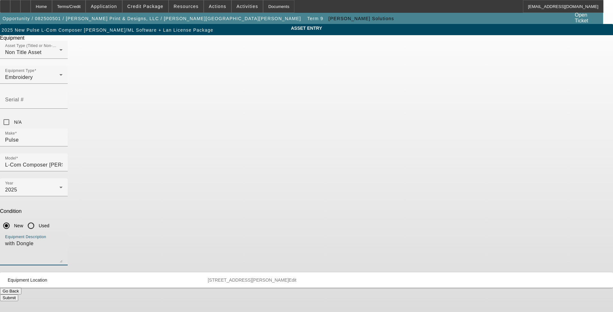
type textarea "with Dongle"
click at [289, 277] on span "[STREET_ADDRESS][PERSON_NAME]" at bounding box center [248, 279] width 81 height 5
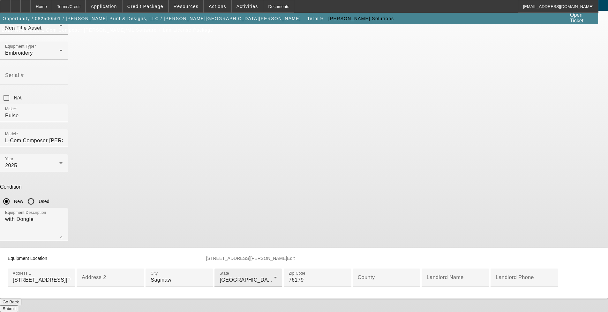
scroll to position [64, 0]
click at [358, 286] on div "County" at bounding box center [386, 277] width 57 height 18
type input "Tarrant"
click at [18, 305] on button "Submit" at bounding box center [9, 308] width 18 height 7
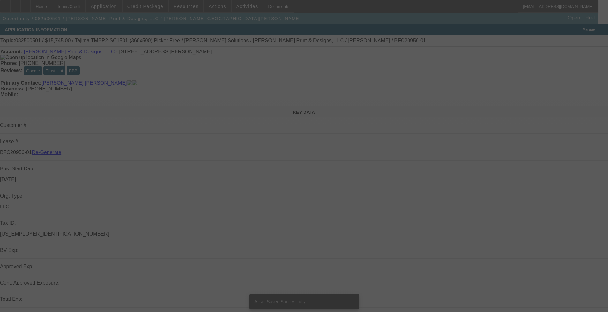
select select "3"
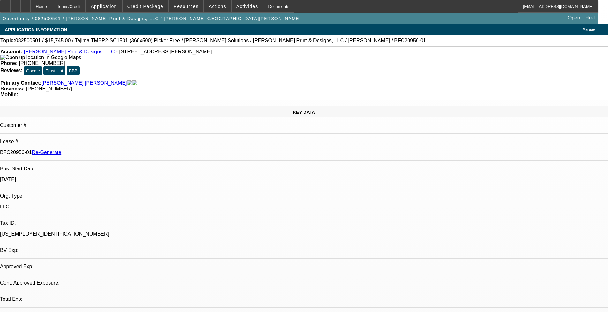
select select "0"
select select "2"
select select "0"
select select "1"
select select "2"
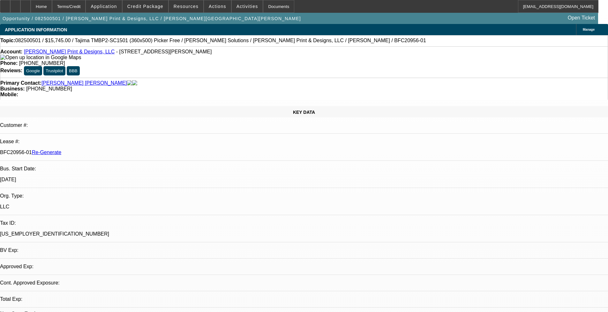
select select "6"
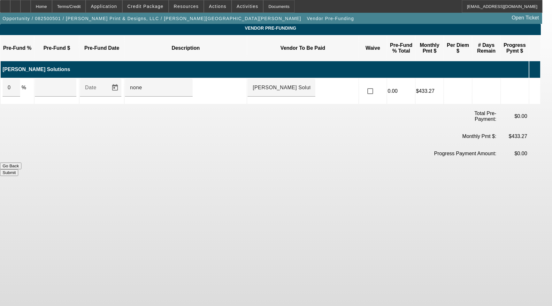
click at [536, 85] on icon at bounding box center [532, 91] width 6 height 12
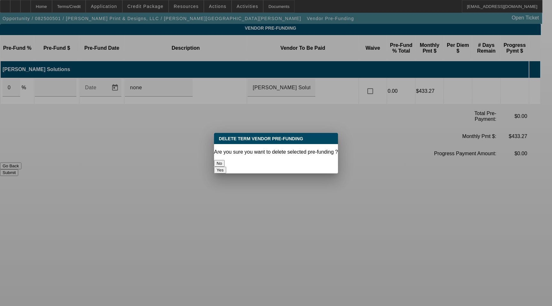
click at [226, 167] on button "Yes" at bounding box center [220, 170] width 12 height 7
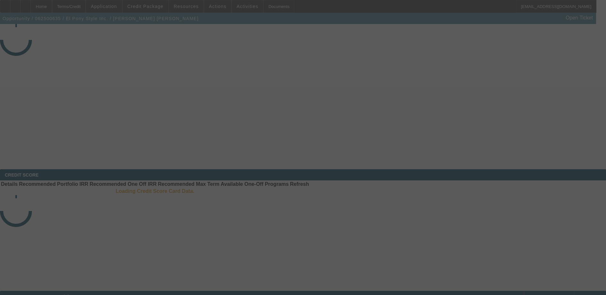
select select "3"
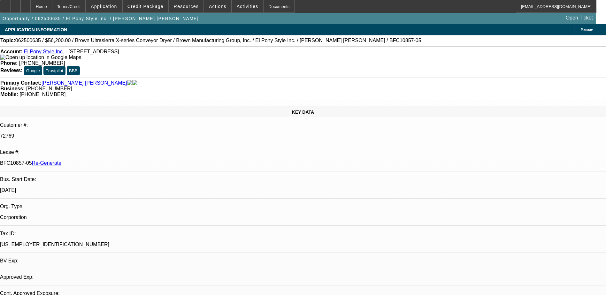
select select "0"
select select "2"
select select "0.1"
select select "1"
select select "2"
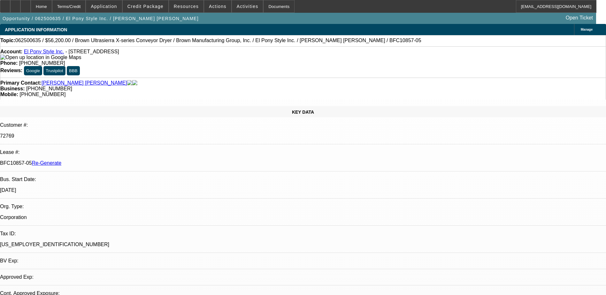
select select "4"
click at [267, 4] on div "Documents" at bounding box center [278, 6] width 31 height 13
click at [348, 18] on div "Opportunity / 062500635 / El Pony Style Inc. / Romero Garcia, Jesus Open Ticket" at bounding box center [298, 18] width 596 height 11
click at [213, 8] on span "Actions" at bounding box center [218, 6] width 18 height 5
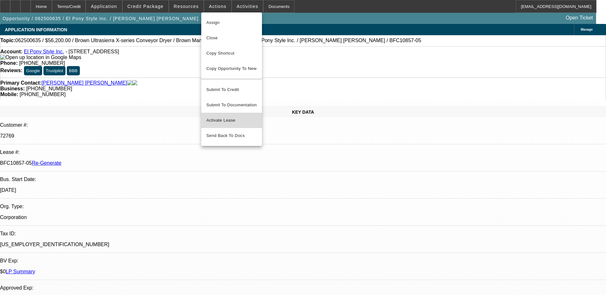
click at [223, 118] on span "Activate Lease" at bounding box center [231, 121] width 50 height 8
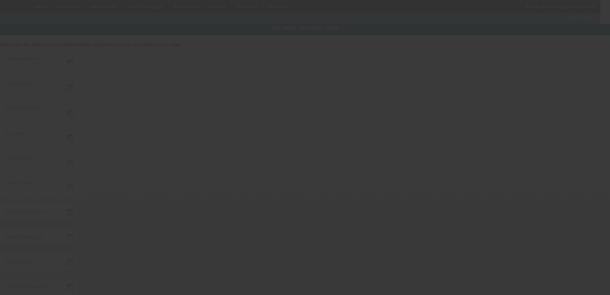
type input "6/25/2025"
type input "7/18/2025"
type input "6/30/2025"
type input "6/27/2025"
type input "6/30/2025"
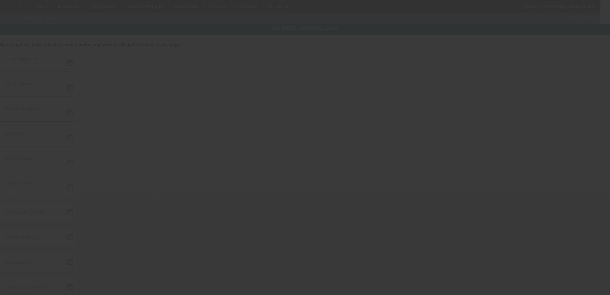
type input "6/30/2025"
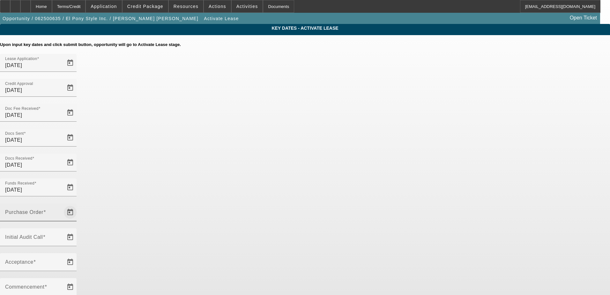
click at [78, 205] on span "Open calendar" at bounding box center [70, 212] width 15 height 15
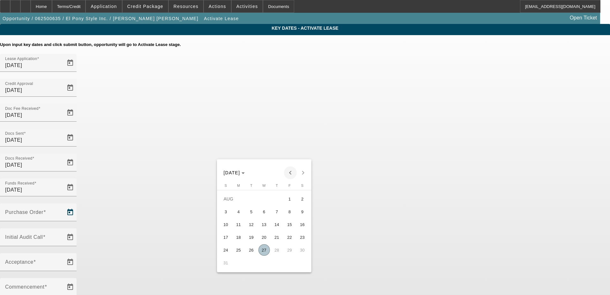
click at [290, 170] on span "Previous month" at bounding box center [290, 172] width 13 height 13
click at [238, 266] on span "28" at bounding box center [238, 262] width 11 height 11
type input "7/28/2025"
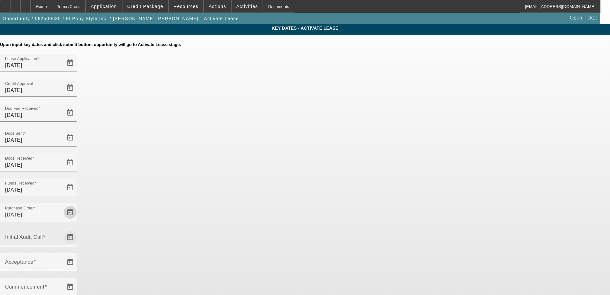
click at [78, 230] on span "Open calendar" at bounding box center [70, 237] width 15 height 15
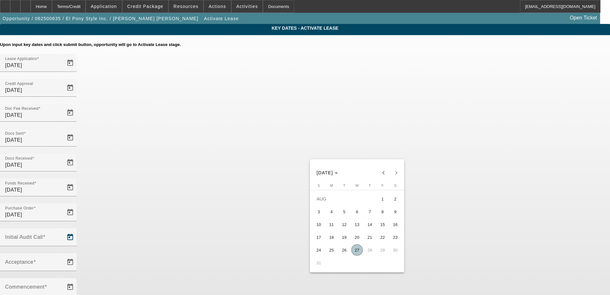
click at [356, 251] on span "27" at bounding box center [356, 249] width 11 height 11
type input "[DATE]"
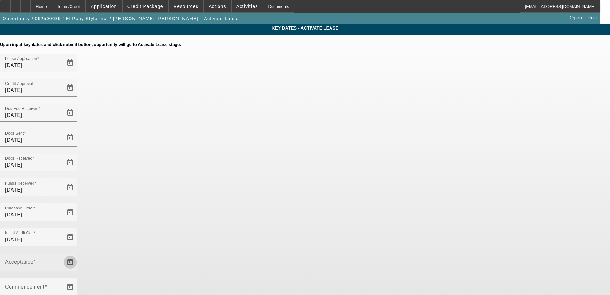
click at [78, 254] on span "Open calendar" at bounding box center [70, 261] width 15 height 15
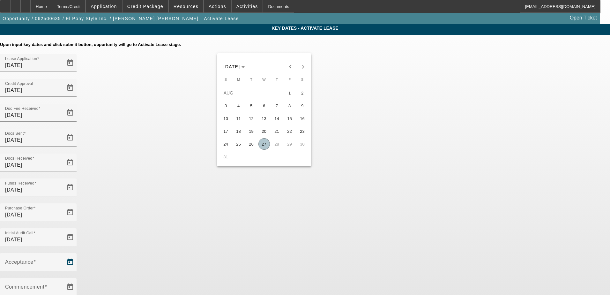
click at [266, 147] on span "27" at bounding box center [264, 143] width 11 height 11
type input "[DATE]"
type input "9/1/2025"
type input "10/1/2025"
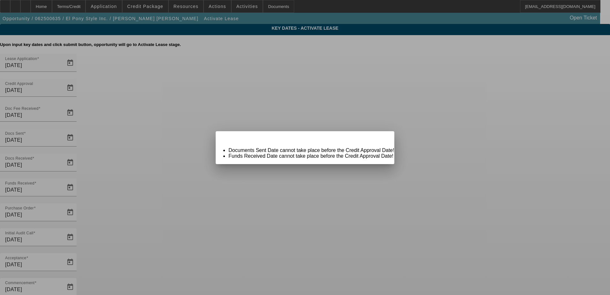
click at [382, 139] on span "Close" at bounding box center [386, 137] width 9 height 4
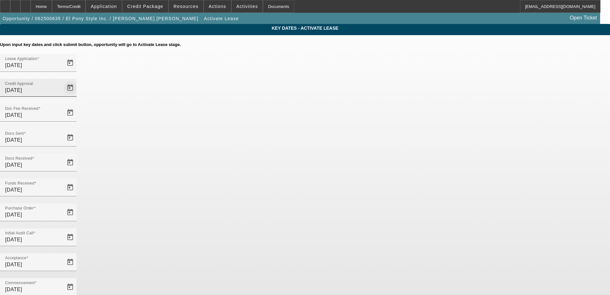
click at [78, 80] on span "Open calendar" at bounding box center [70, 87] width 15 height 15
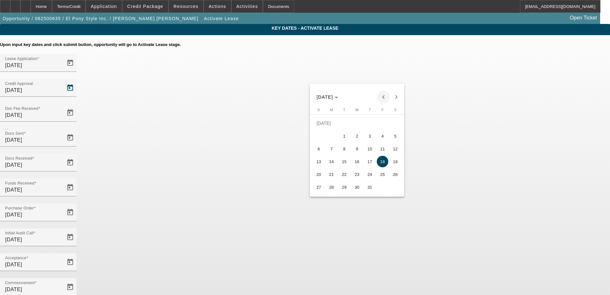
click at [384, 95] on span "Previous month" at bounding box center [383, 97] width 13 height 13
click at [368, 178] on span "26" at bounding box center [369, 174] width 11 height 11
type input "6/26/2025"
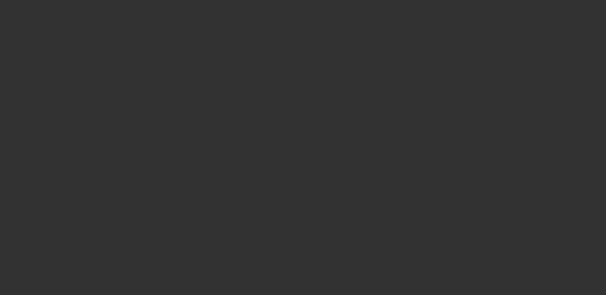
select select "4"
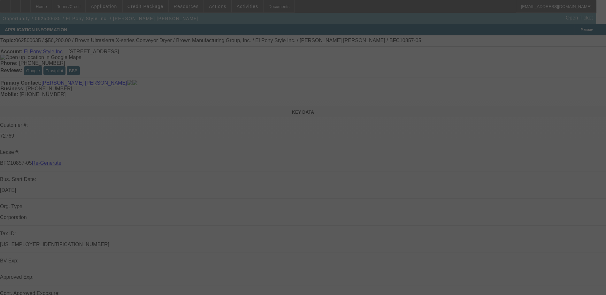
select select "0"
select select "2"
select select "0.1"
select select "4"
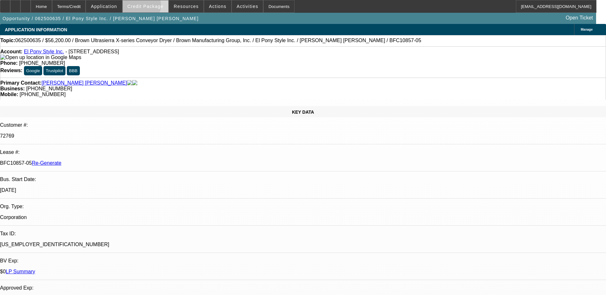
click at [151, 7] on span "Credit Package" at bounding box center [145, 6] width 36 height 5
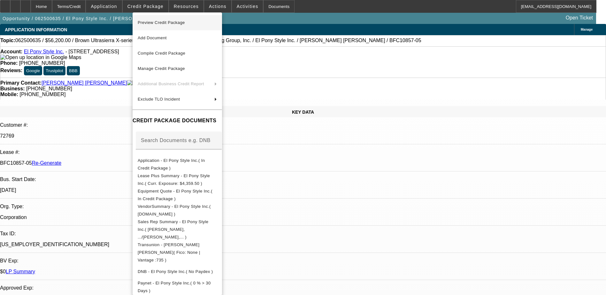
click at [172, 24] on span "Preview Credit Package" at bounding box center [161, 22] width 47 height 5
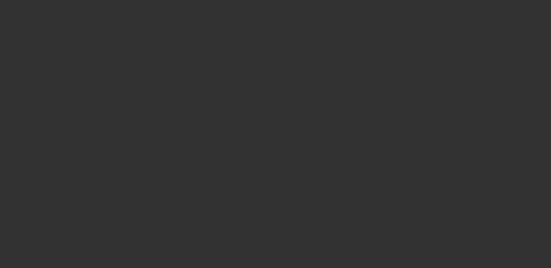
select select "3"
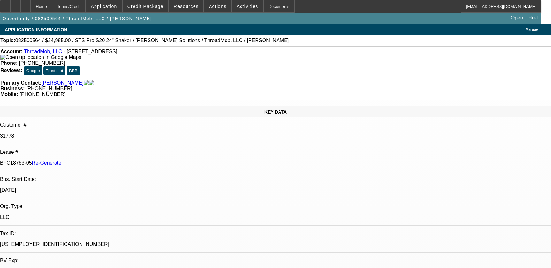
select select "0"
select select "6"
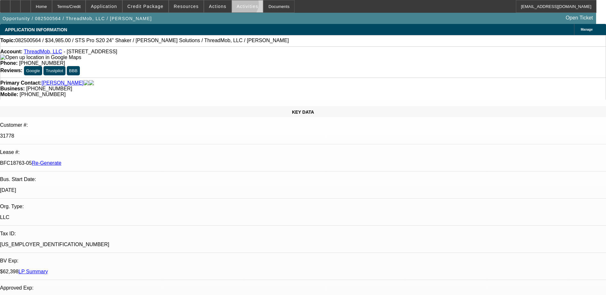
click at [237, 5] on span "Activities" at bounding box center [248, 6] width 22 height 5
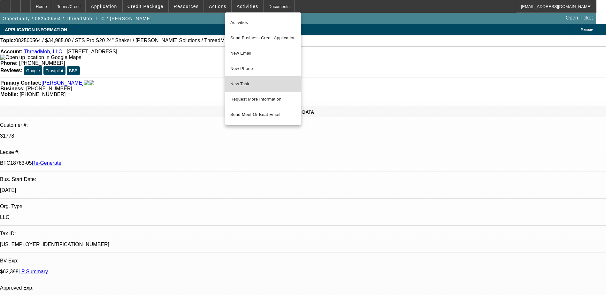
click at [246, 85] on span "New Task" at bounding box center [262, 84] width 65 height 8
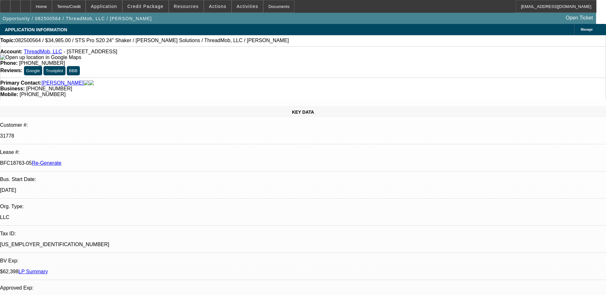
click at [285, 78] on div "Primary Contact: Norris, James Business: (706) 818-1228 Mobile: (706) 239-0700" at bounding box center [303, 89] width 606 height 22
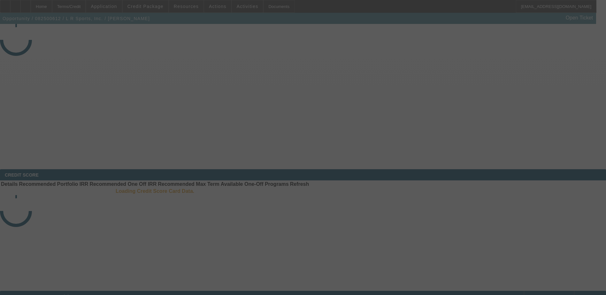
select select "3"
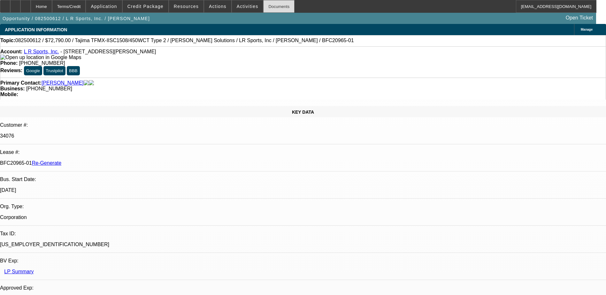
select select "0"
select select "2"
select select "0"
select select "1"
select select "2"
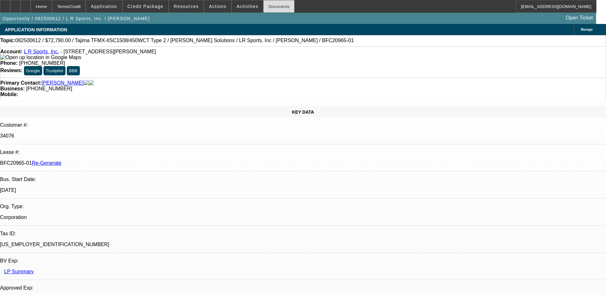
select select "6"
click at [268, 5] on div "Documents" at bounding box center [278, 6] width 31 height 13
click at [237, 7] on span "Activities" at bounding box center [248, 6] width 22 height 5
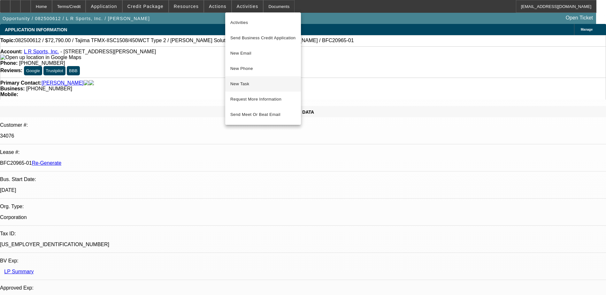
click at [257, 84] on span "New Task" at bounding box center [262, 84] width 65 height 8
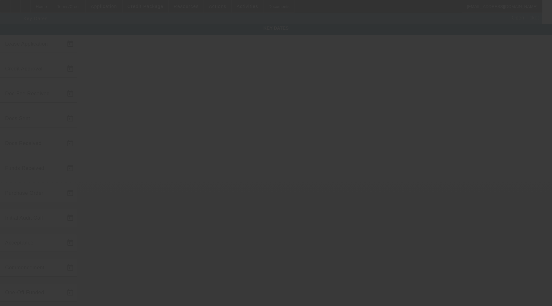
type input "[DATE]"
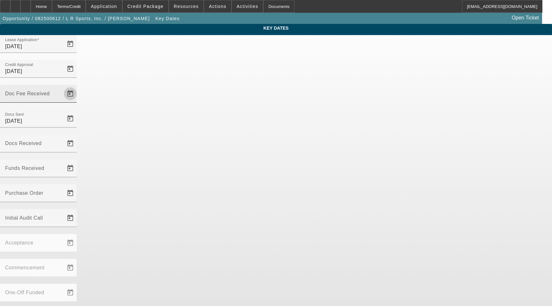
click at [78, 86] on span "Open calendar" at bounding box center [70, 93] width 15 height 15
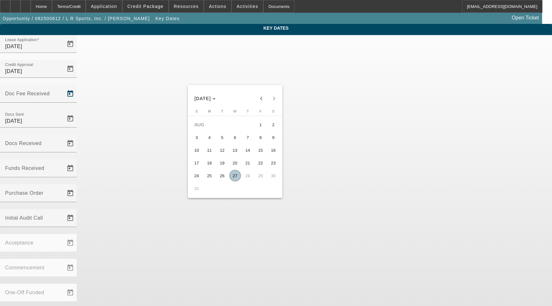
click at [235, 180] on span "27" at bounding box center [234, 175] width 11 height 11
type input "[DATE]"
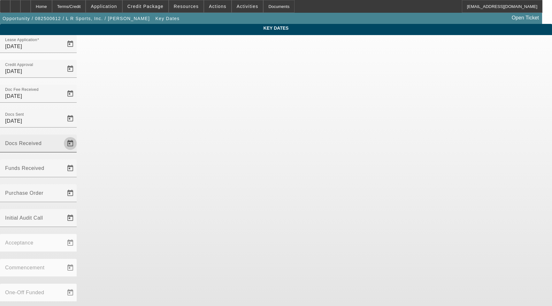
click at [78, 136] on span "Open calendar" at bounding box center [70, 143] width 15 height 15
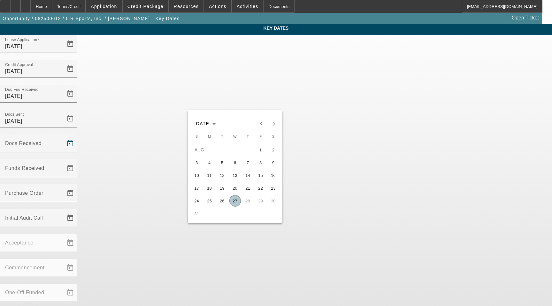
click at [232, 204] on span "27" at bounding box center [234, 200] width 11 height 11
type input "[DATE]"
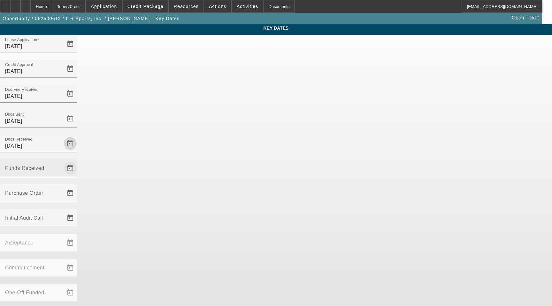
click at [78, 161] on span "Open calendar" at bounding box center [70, 168] width 15 height 15
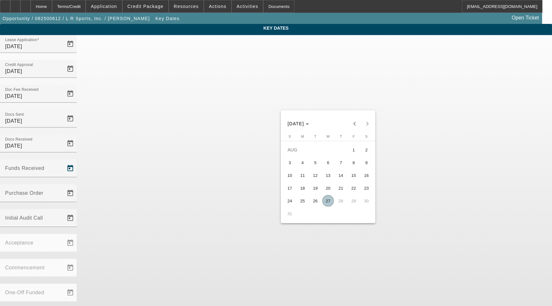
click at [328, 202] on span "27" at bounding box center [327, 200] width 11 height 11
type input "[DATE]"
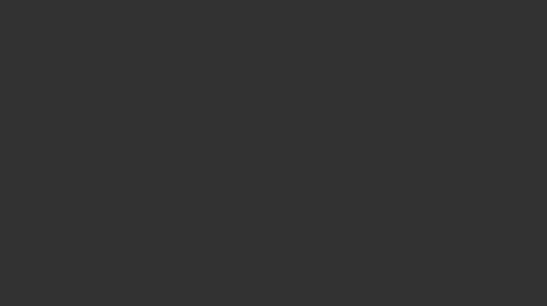
select select "3"
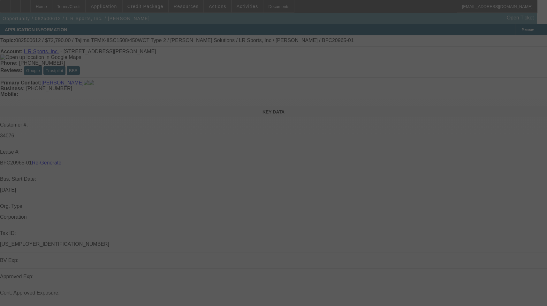
select select "0"
select select "2"
select select "0"
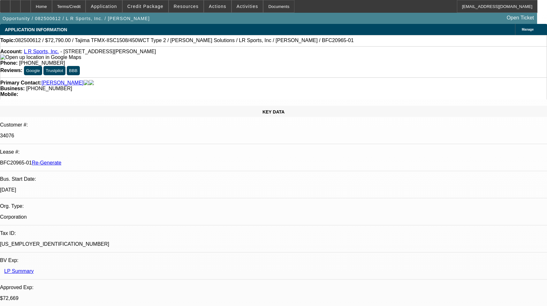
select select "1"
select select "2"
select select "6"
